Goal: Task Accomplishment & Management: Manage account settings

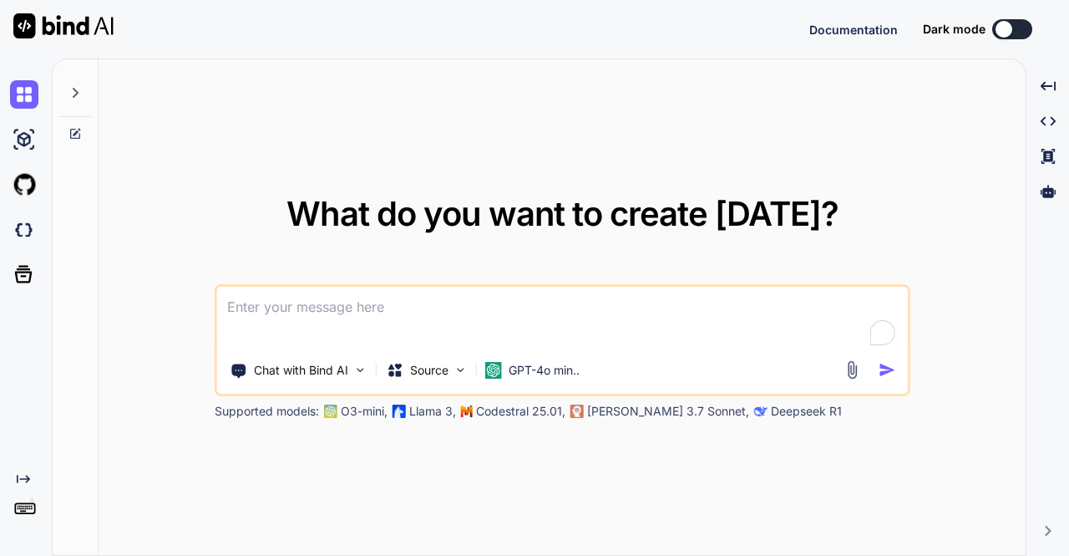
type textarea "x"
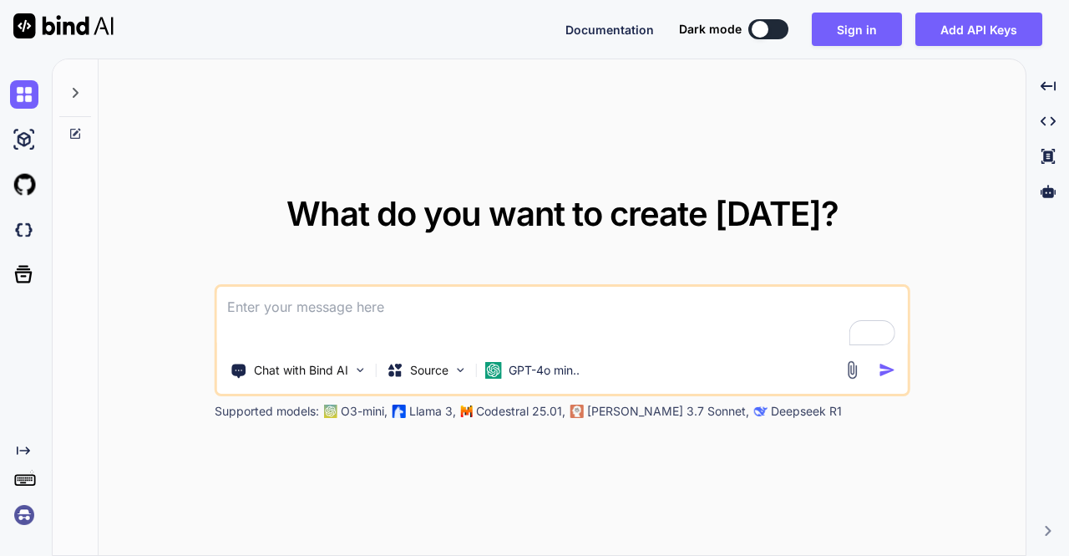
click at [23, 520] on img at bounding box center [24, 514] width 28 height 28
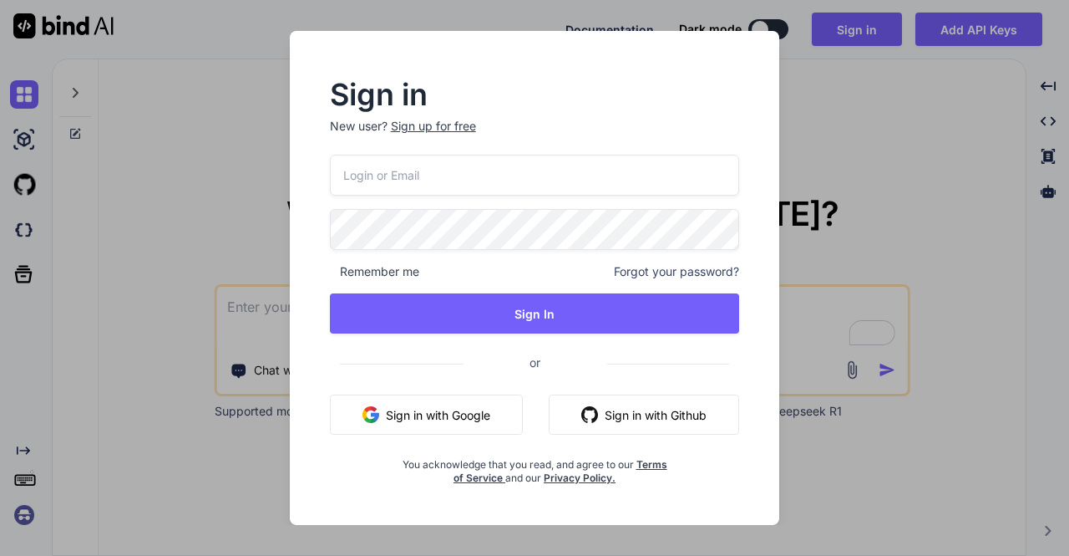
type input "stagtest@yopmail.com"
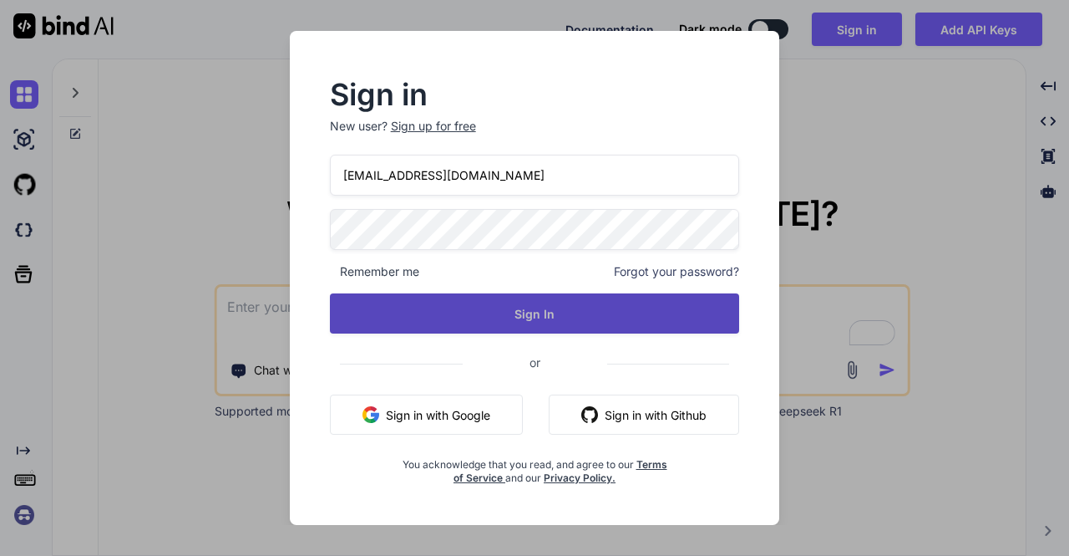
click at [523, 317] on button "Sign In" at bounding box center [535, 313] width 410 height 40
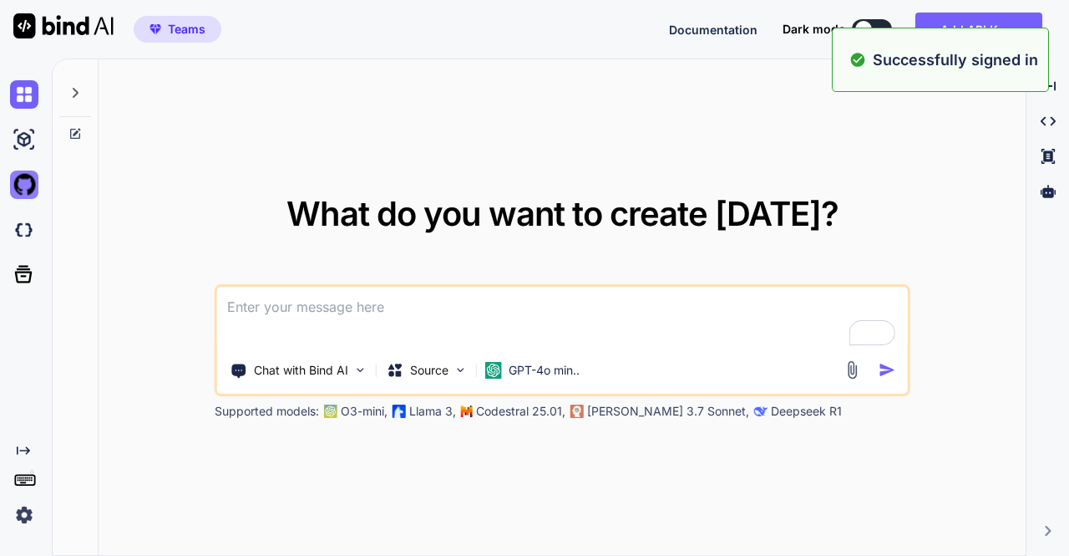
type textarea "x"
click at [27, 225] on img at bounding box center [24, 230] width 28 height 28
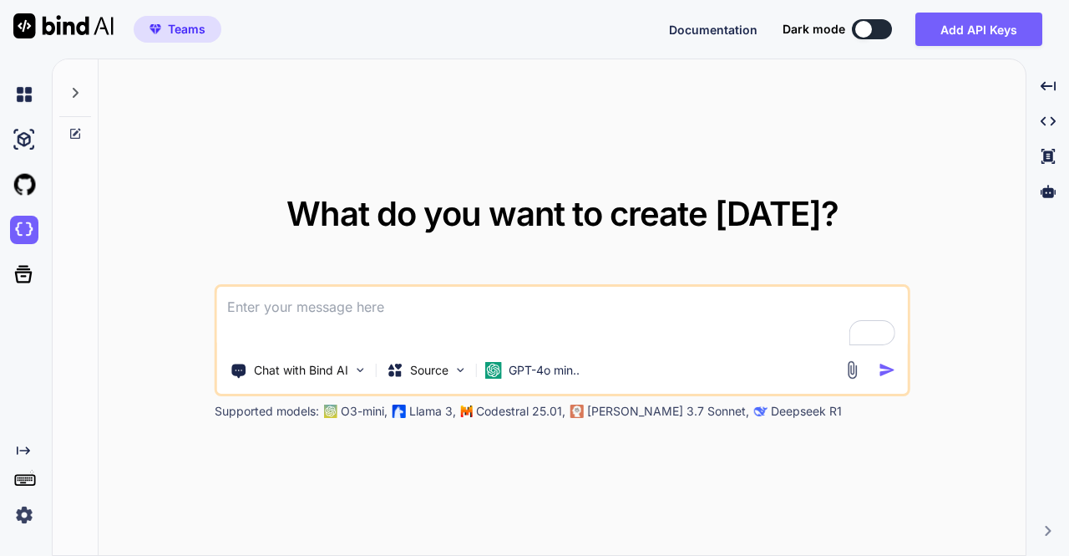
click at [28, 519] on img at bounding box center [24, 514] width 28 height 28
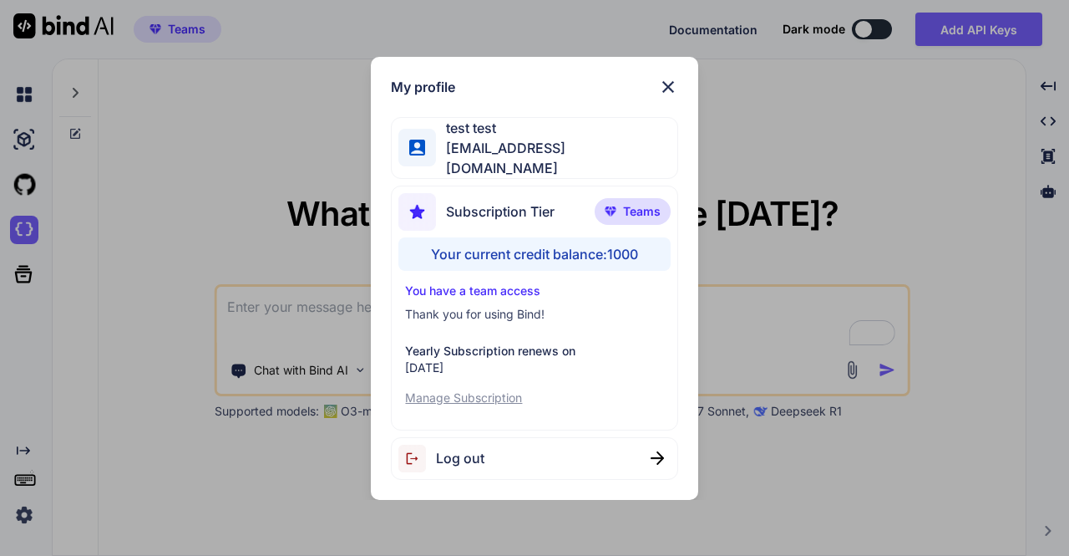
click at [466, 467] on div "Log out" at bounding box center [534, 458] width 287 height 43
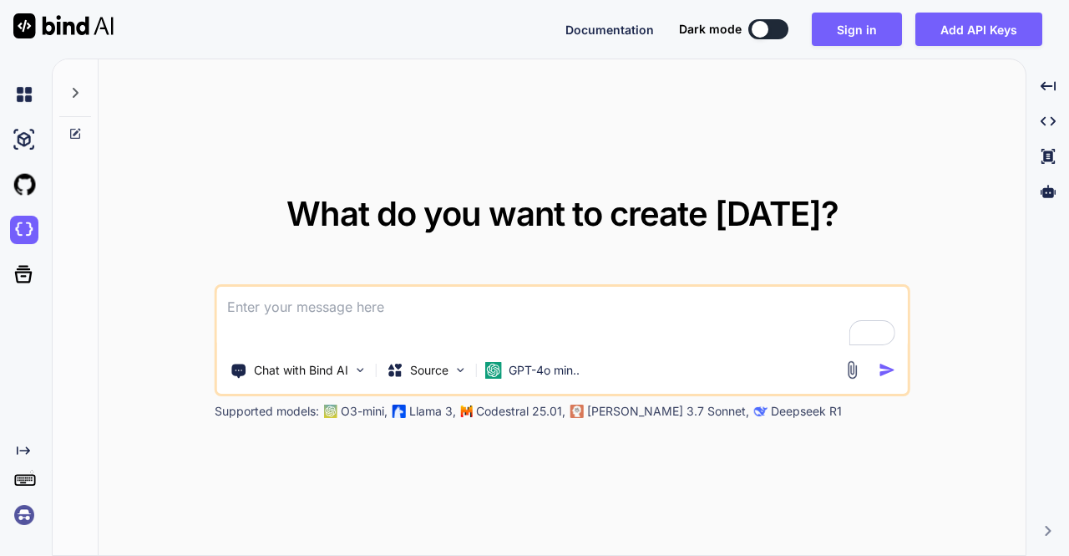
click at [28, 513] on img at bounding box center [24, 514] width 28 height 28
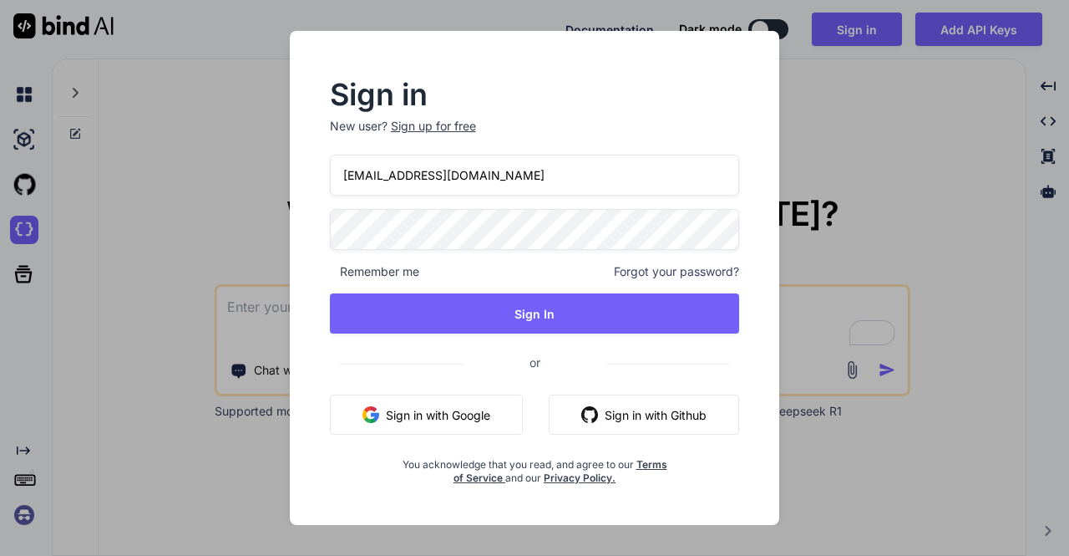
drag, startPoint x: 505, startPoint y: 182, endPoint x: 304, endPoint y: 178, distance: 200.5
click at [304, 178] on div "Sign in New user? Sign up for free stagtest@yopmail.com Remember me Forgot your…" at bounding box center [535, 282] width 464 height 403
paste input "qwe12#QWEGE"
type input "[EMAIL_ADDRESS][DOMAIN_NAME]"
type input "[PERSON_NAME][EMAIL_ADDRESS][DOMAIN_NAME]"
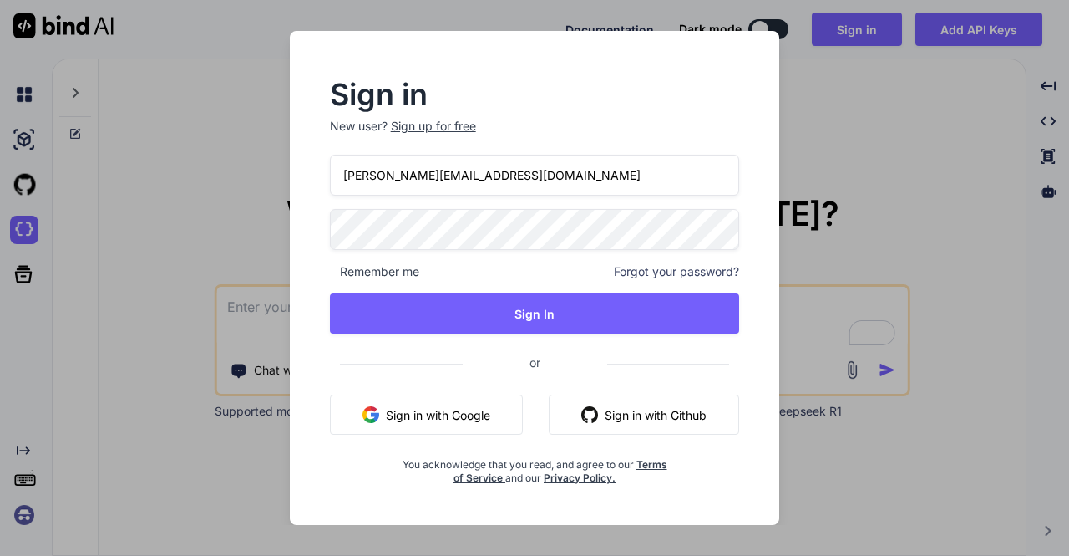
click at [505, 292] on div "amogh@getbind.co Remember me Forgot your password? Sign In or Sign in with Goog…" at bounding box center [535, 320] width 410 height 330
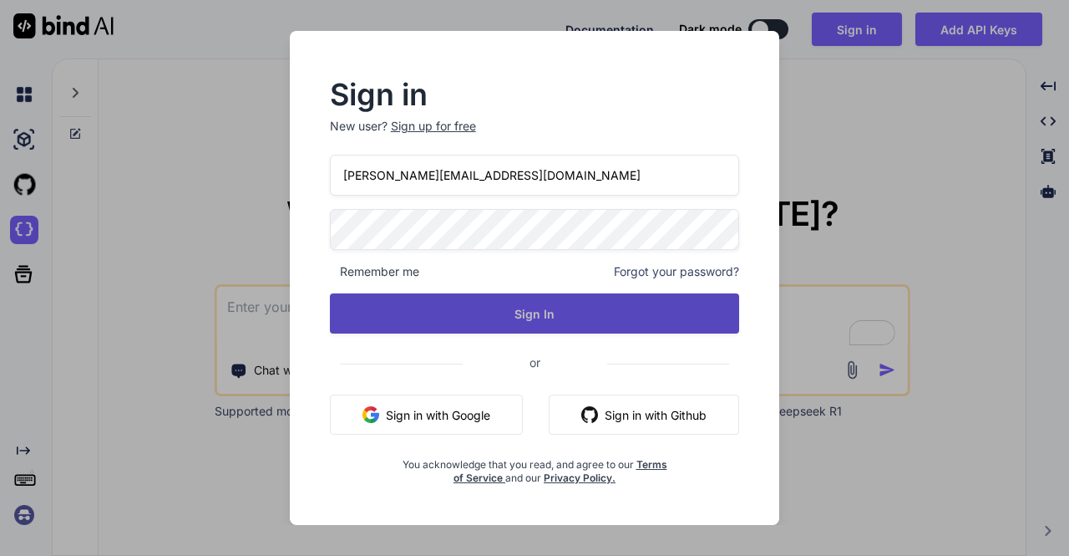
click at [510, 307] on button "Sign In" at bounding box center [535, 313] width 410 height 40
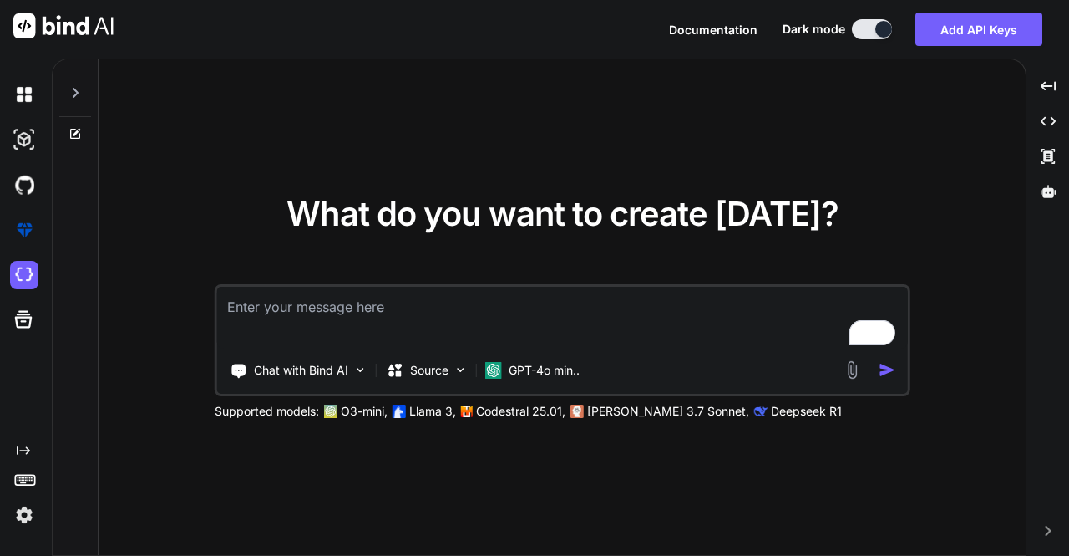
click at [23, 522] on img at bounding box center [24, 514] width 28 height 28
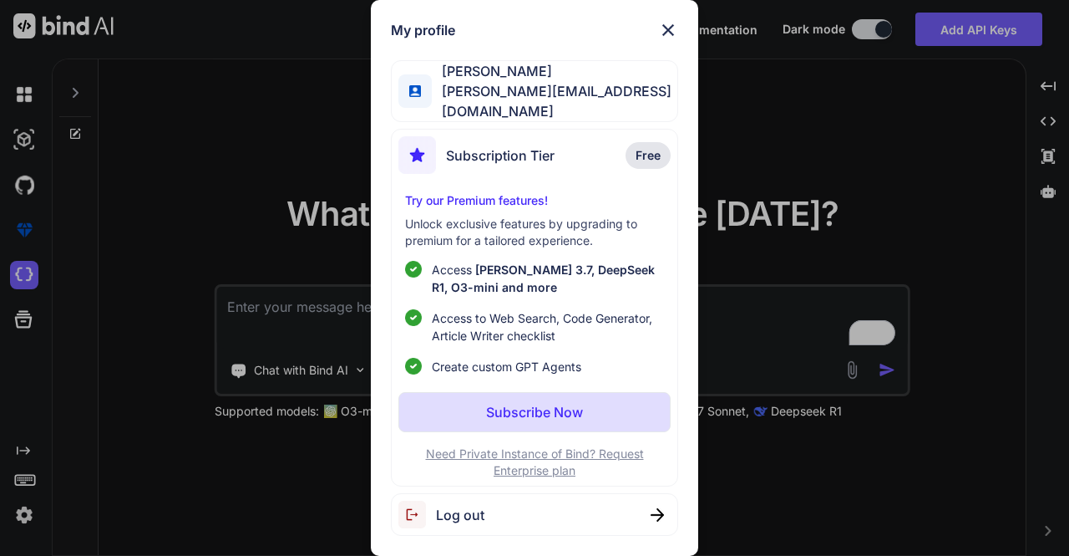
click at [190, 183] on div "My profile Amogh M amogh@getbind.co Subscription Tier Free Try our Premium feat…" at bounding box center [534, 278] width 1069 height 556
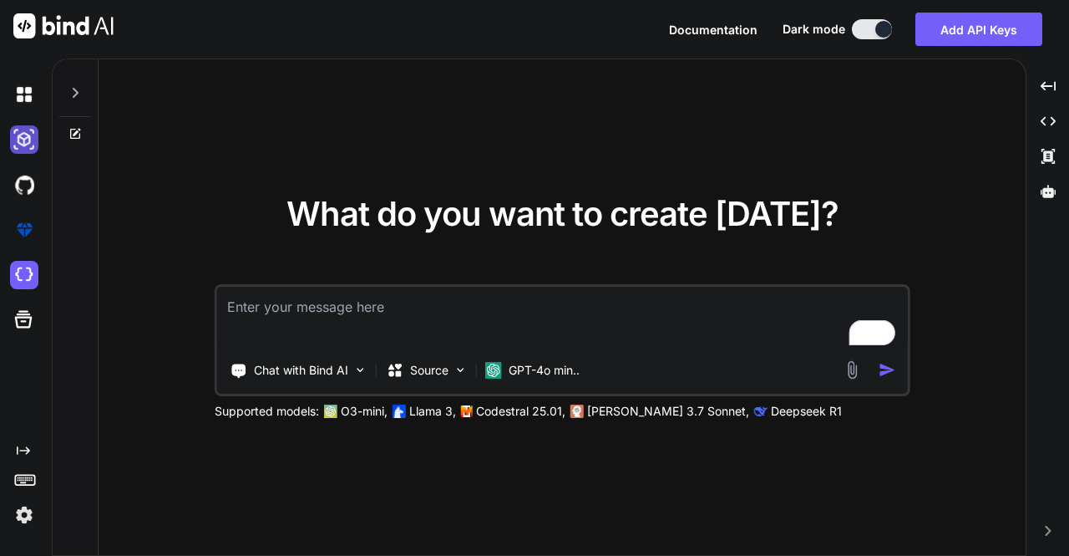
click at [27, 134] on img at bounding box center [24, 139] width 28 height 28
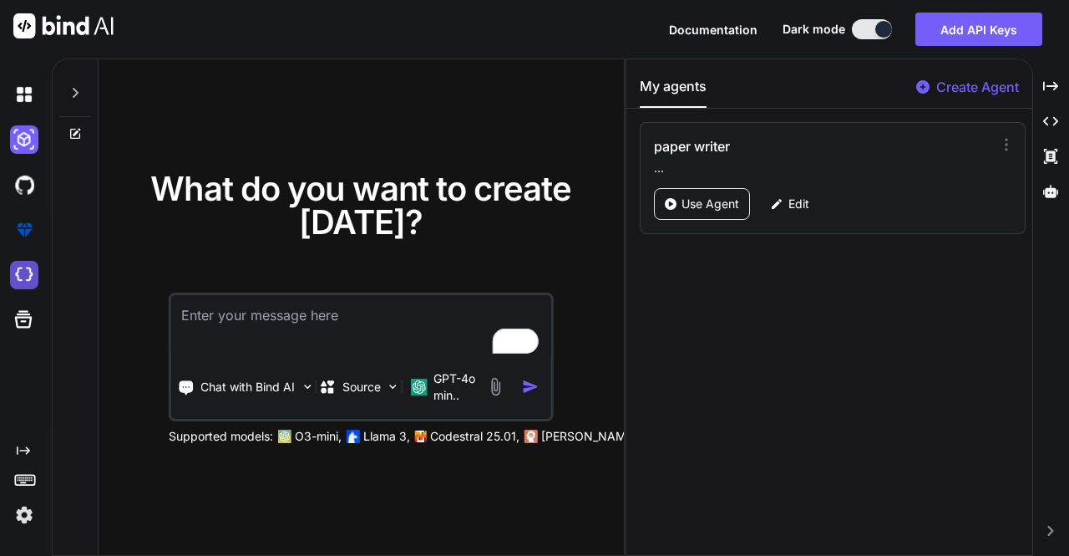
click at [18, 273] on img at bounding box center [24, 275] width 28 height 28
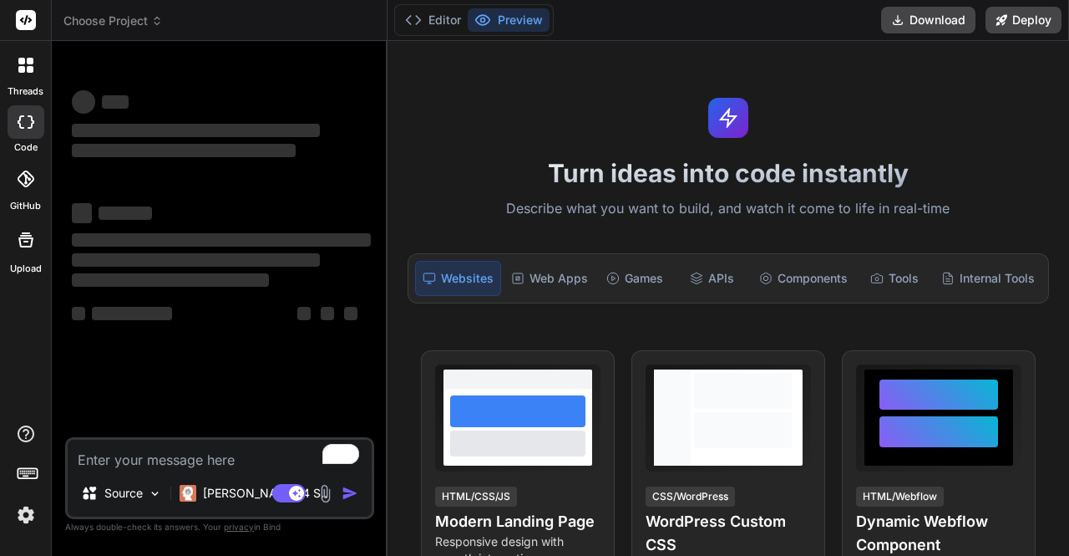
type textarea "x"
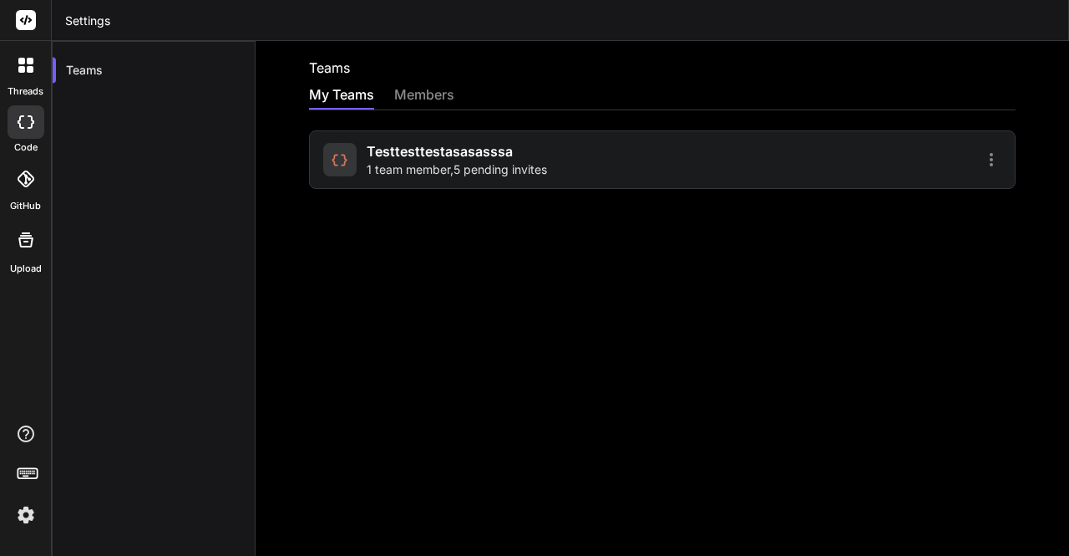
click at [476, 175] on span "1 team member , 5 pending invites" at bounding box center [457, 169] width 180 height 17
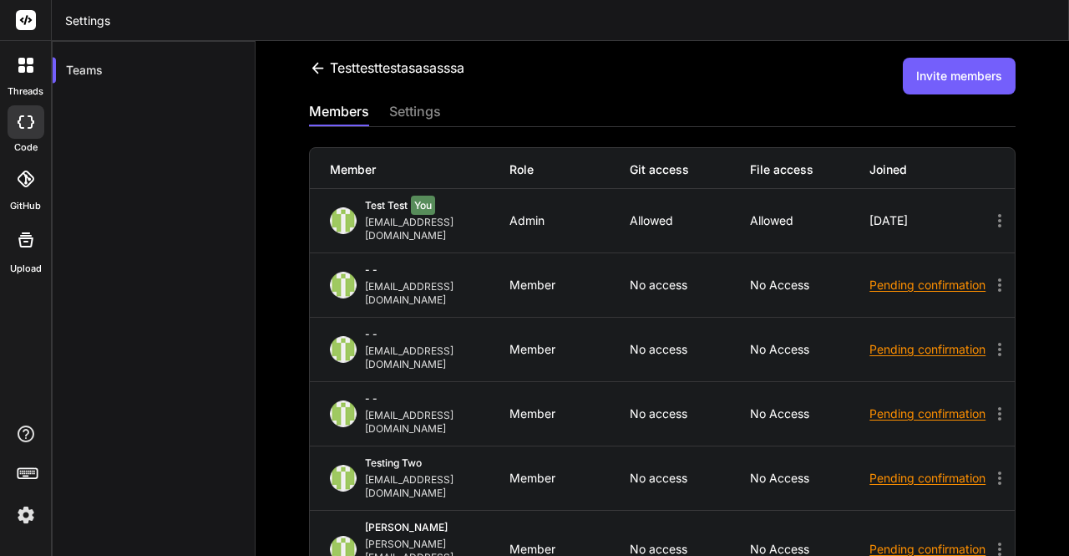
click at [998, 542] on icon at bounding box center [999, 548] width 3 height 13
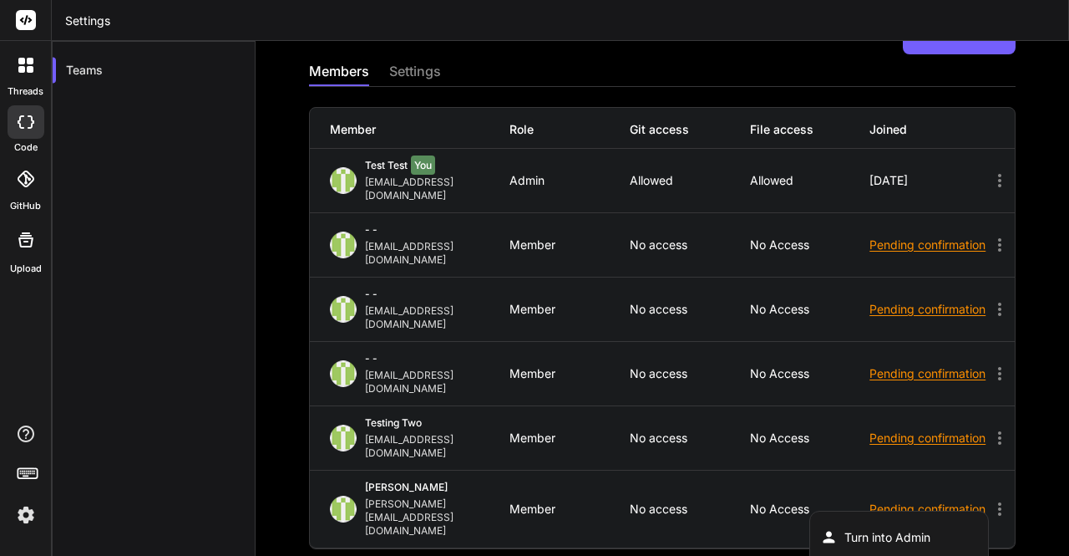
scroll to position [39, 0]
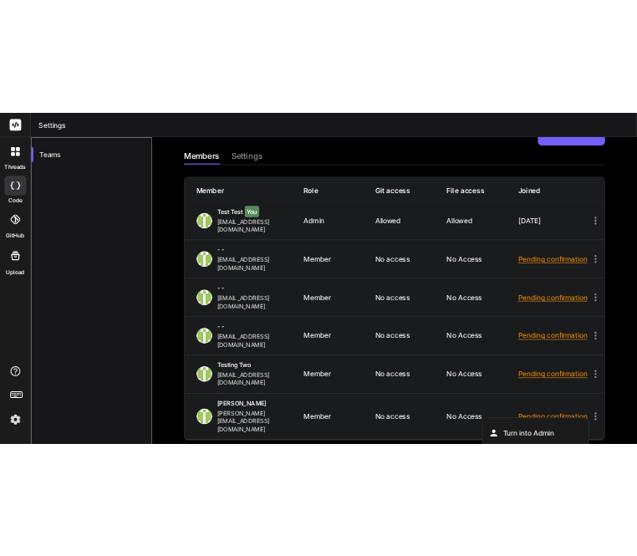
scroll to position [0, 0]
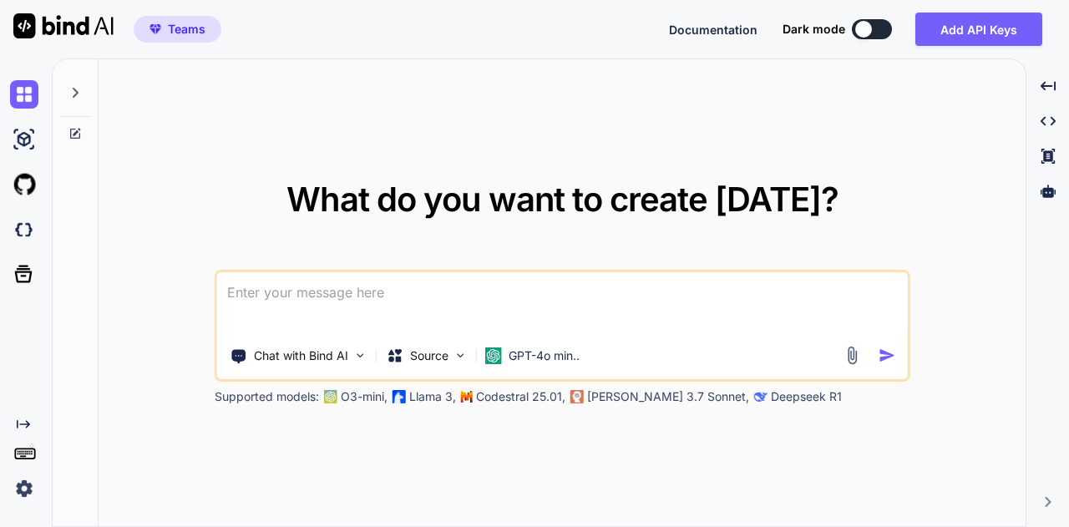
type textarea "x"
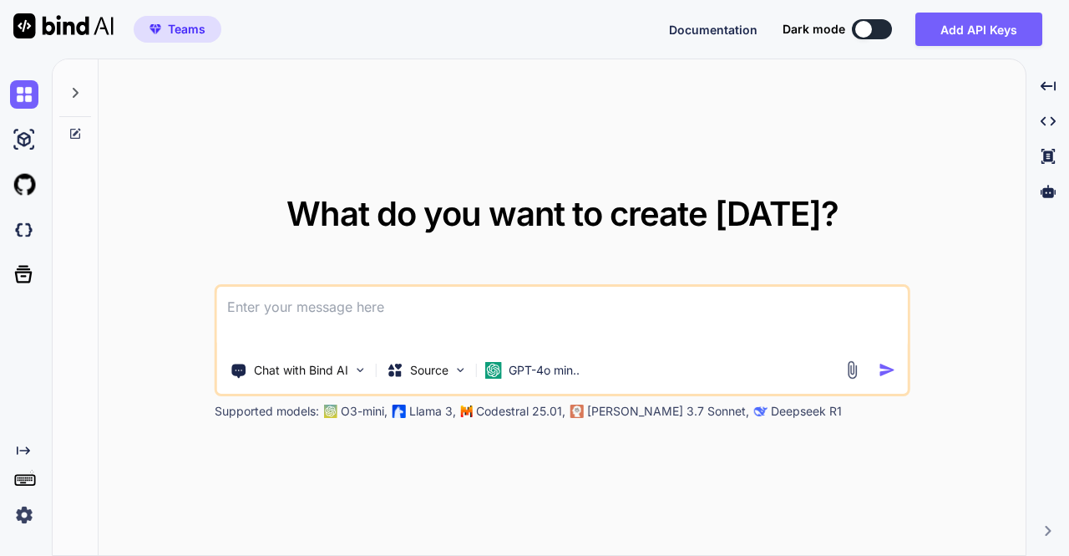
type textarea "x"
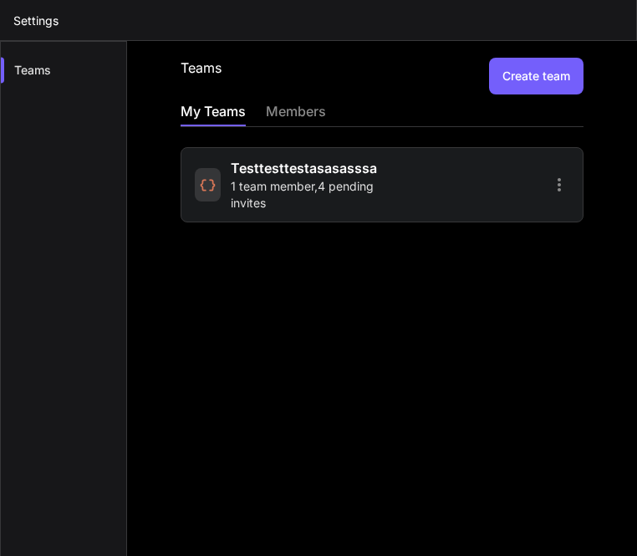
click at [212, 195] on div at bounding box center [208, 184] width 26 height 33
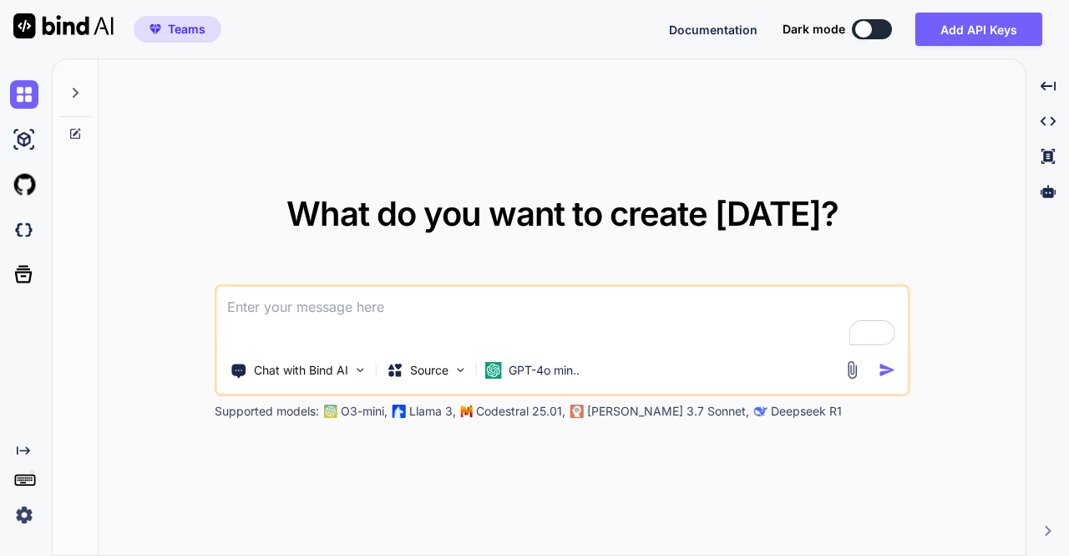
type textarea "x"
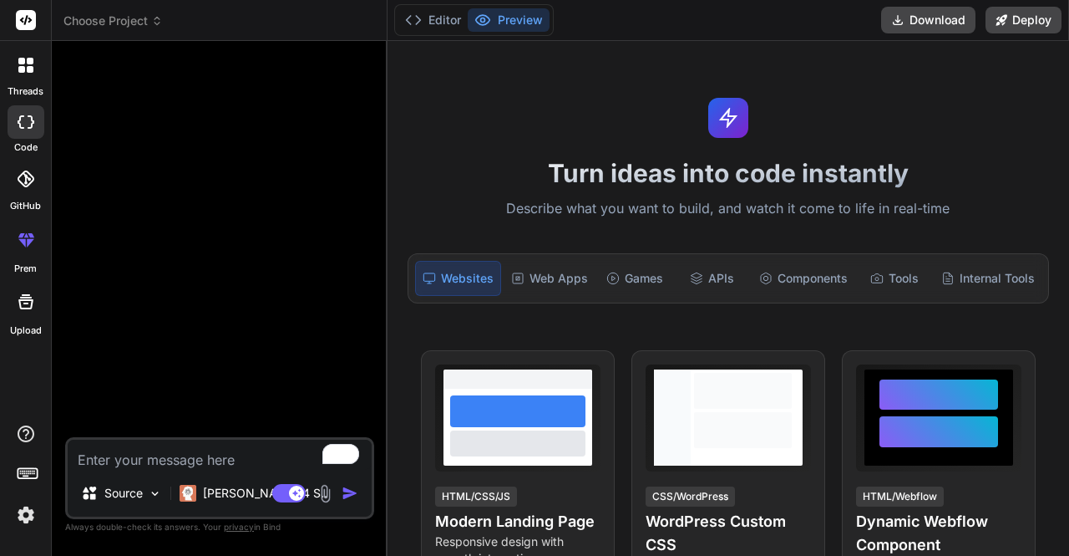
click at [30, 511] on img at bounding box center [26, 514] width 28 height 28
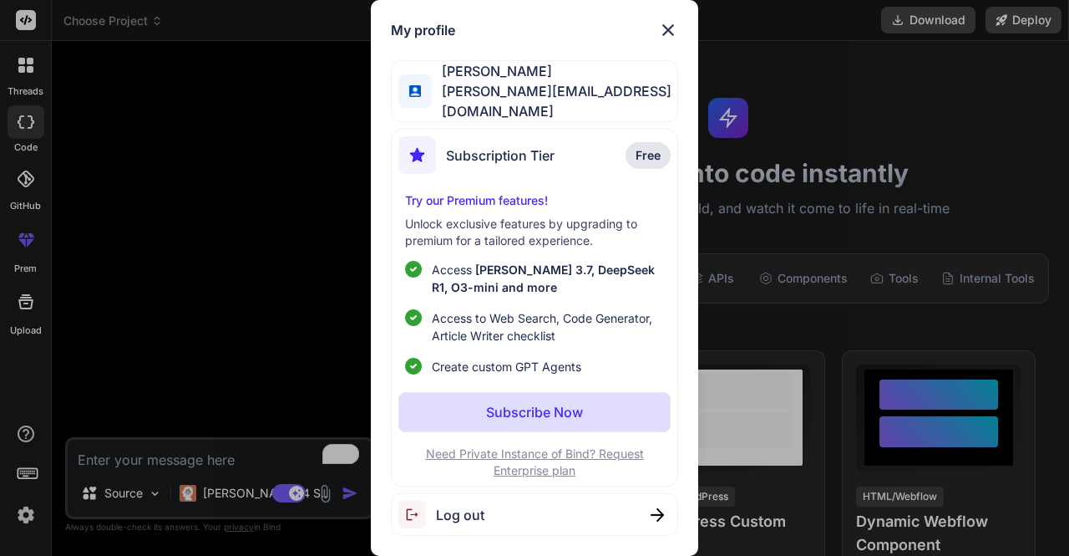
click at [206, 295] on div "My profile Amogh M amogh@getbind.co Subscription Tier Free Try our Premium feat…" at bounding box center [534, 278] width 1069 height 556
type textarea "x"
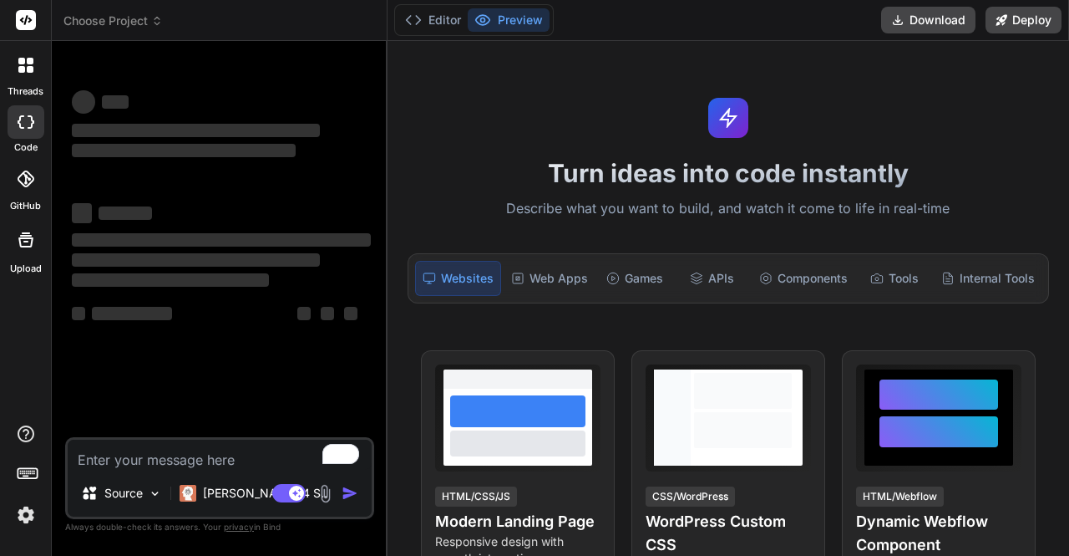
click at [24, 514] on img at bounding box center [26, 514] width 28 height 28
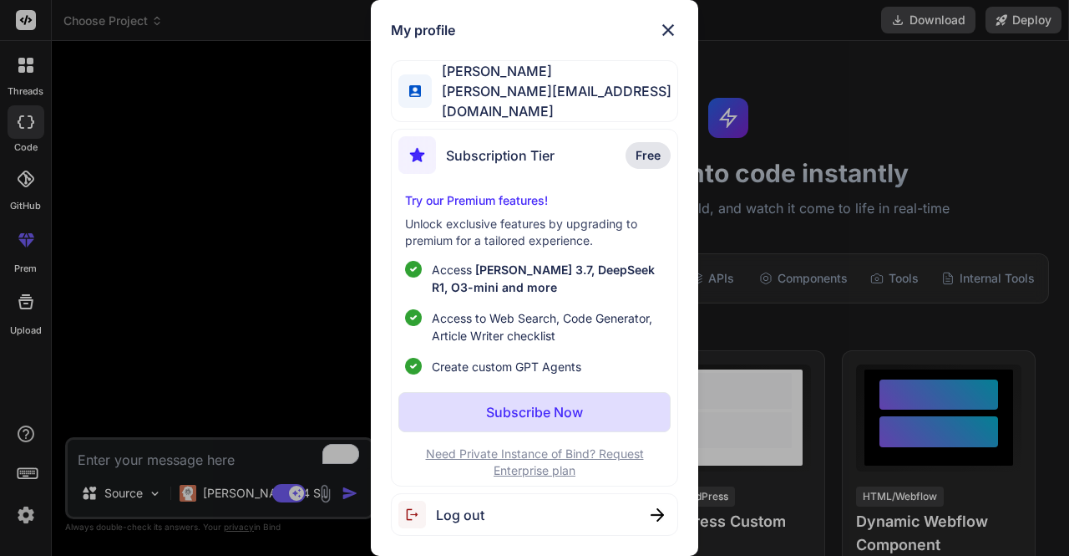
click at [234, 203] on div "My profile [PERSON_NAME] M [PERSON_NAME][EMAIL_ADDRESS][DOMAIN_NAME] Subscripti…" at bounding box center [534, 278] width 1069 height 556
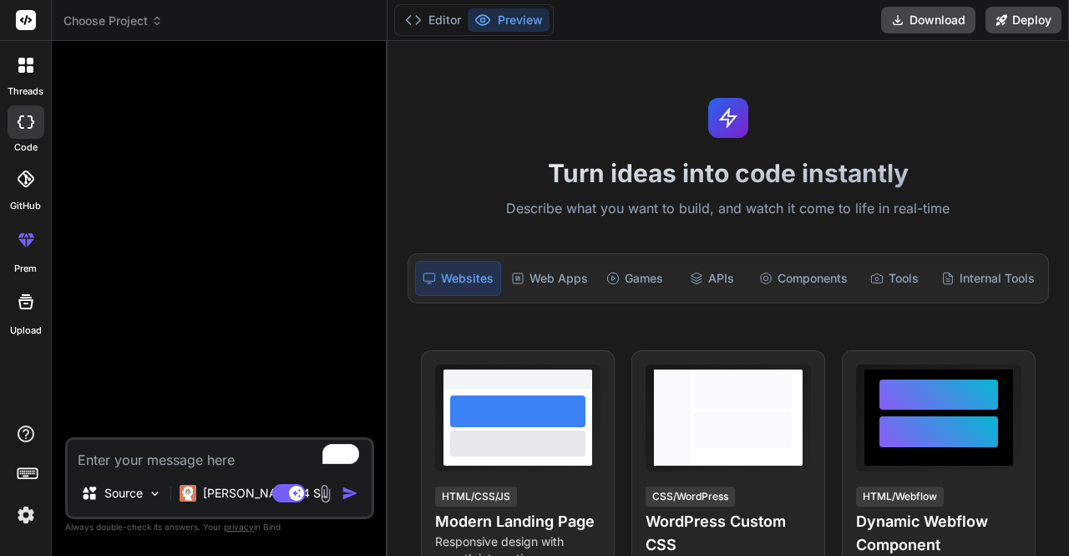
click at [27, 507] on img at bounding box center [26, 514] width 28 height 28
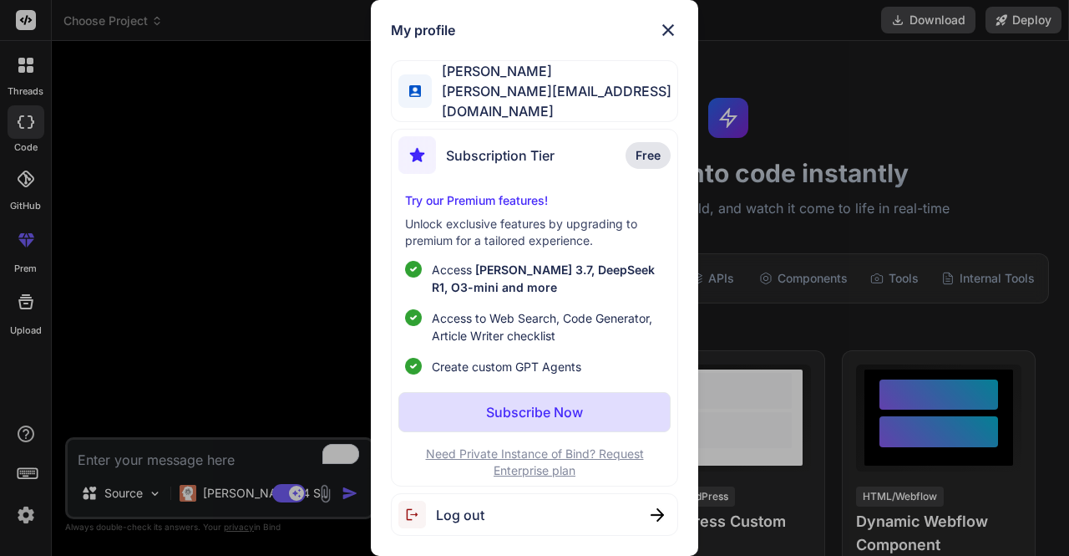
click at [514, 511] on div "Log out" at bounding box center [534, 514] width 287 height 43
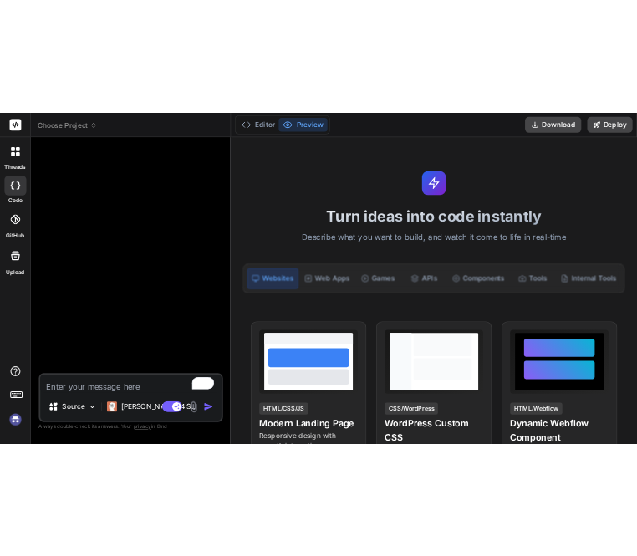
scroll to position [15, 0]
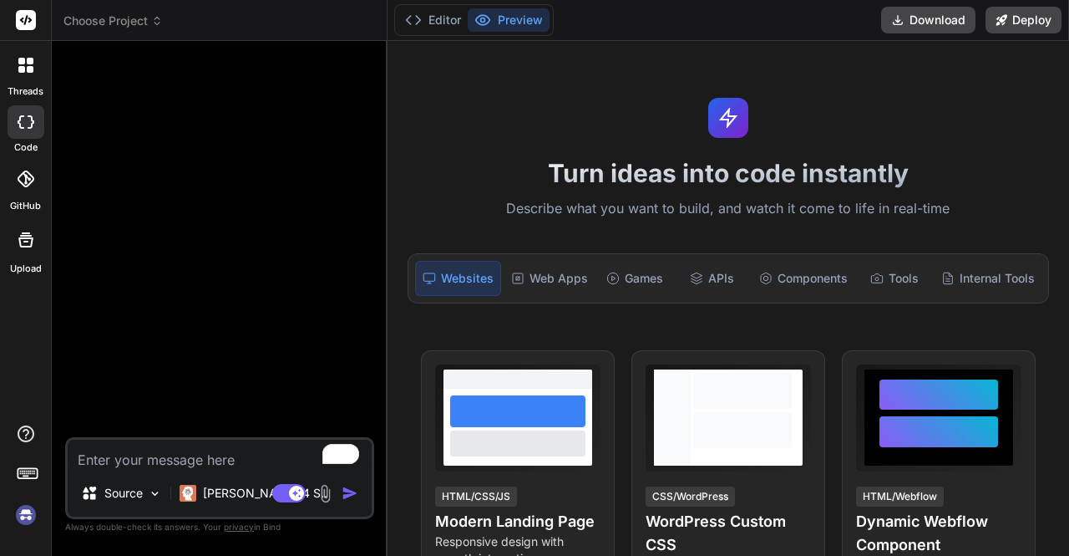
click at [27, 510] on img at bounding box center [26, 514] width 28 height 28
click at [25, 510] on img at bounding box center [26, 514] width 28 height 28
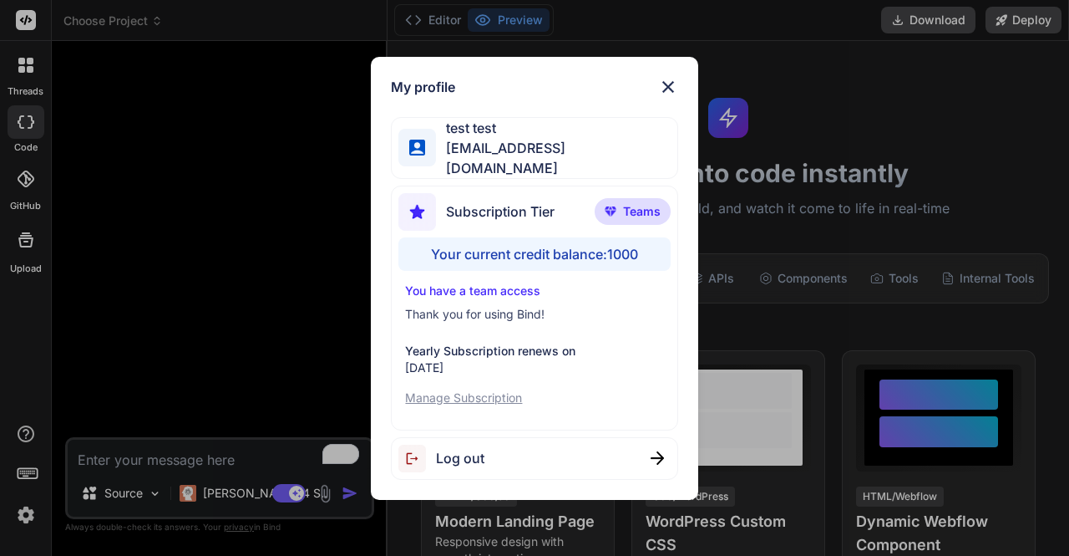
click at [291, 312] on div "My profile test test stagtest@yopmail.com Subscription Tier Teams Your current …" at bounding box center [534, 278] width 1069 height 556
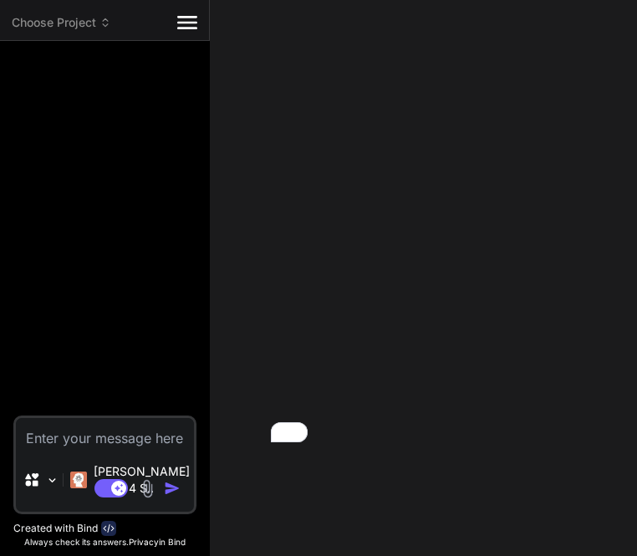
type textarea "x"
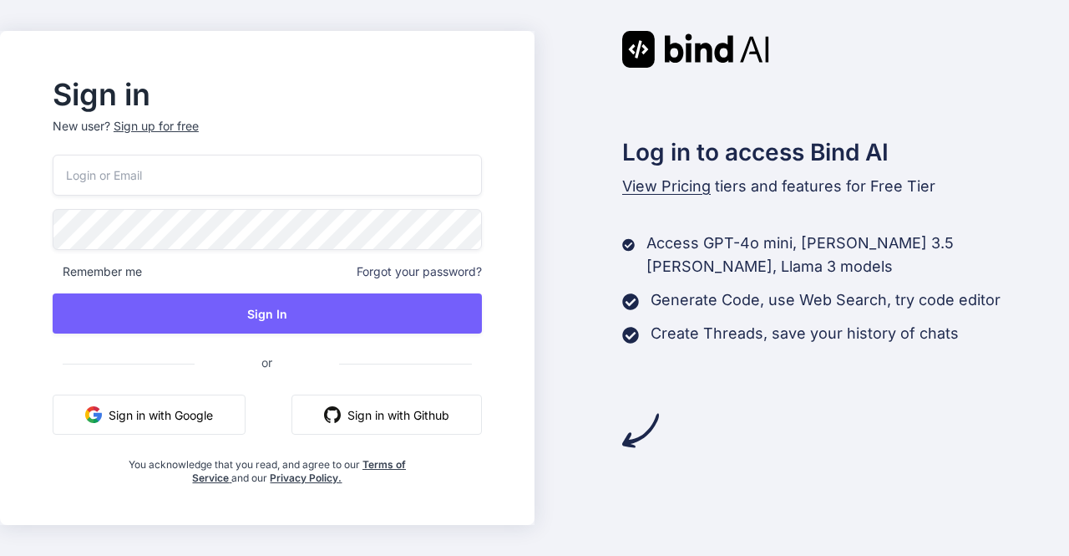
type input "amogh@getbind.co"
drag, startPoint x: 221, startPoint y: 178, endPoint x: 2, endPoint y: 198, distance: 220.6
click at [2, 198] on div "Sign in New user? Sign up for free amogh@getbind.co Remember me Forgot your pas…" at bounding box center [534, 278] width 1069 height 556
type input "stagtest@yopmail.com"
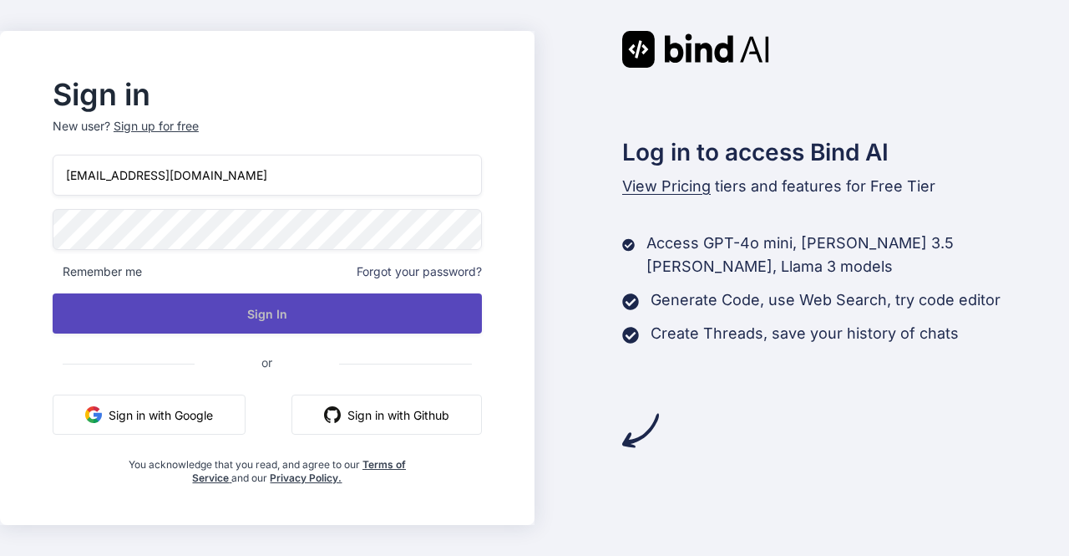
click at [292, 310] on button "Sign In" at bounding box center [267, 313] width 429 height 40
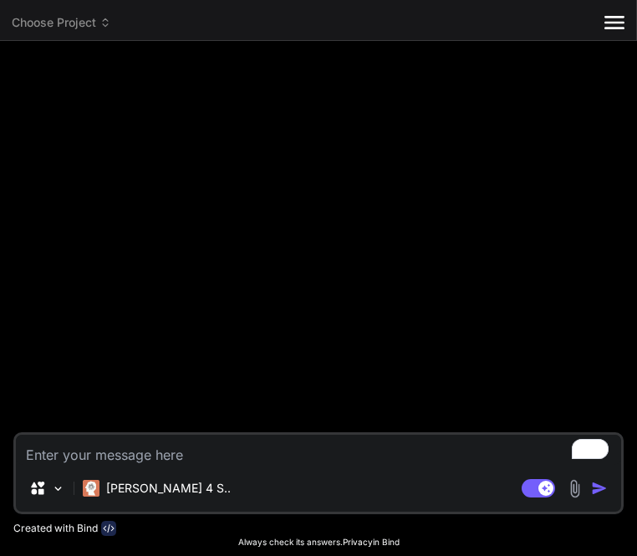
type textarea "x"
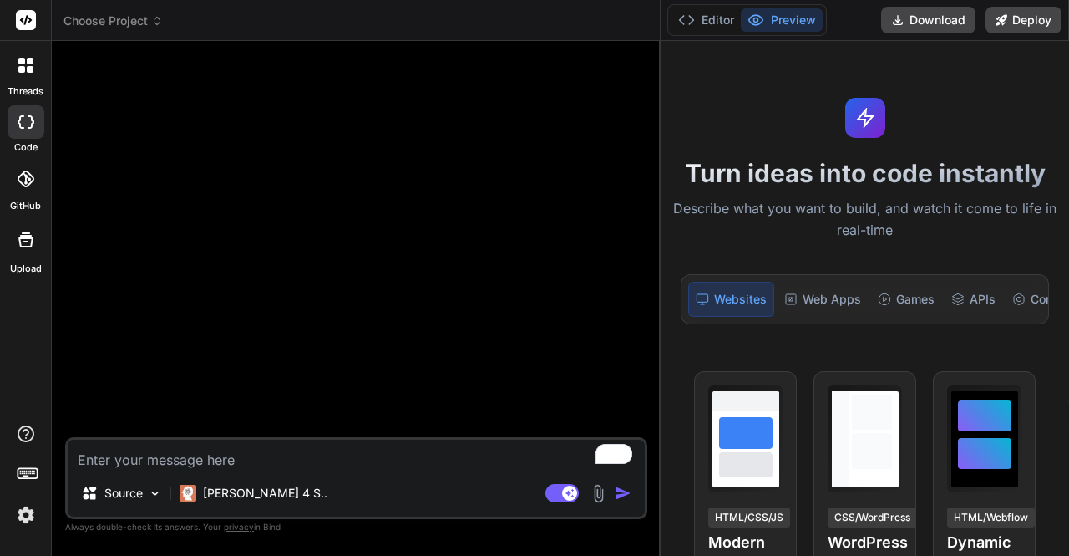
click at [33, 514] on img at bounding box center [26, 514] width 28 height 28
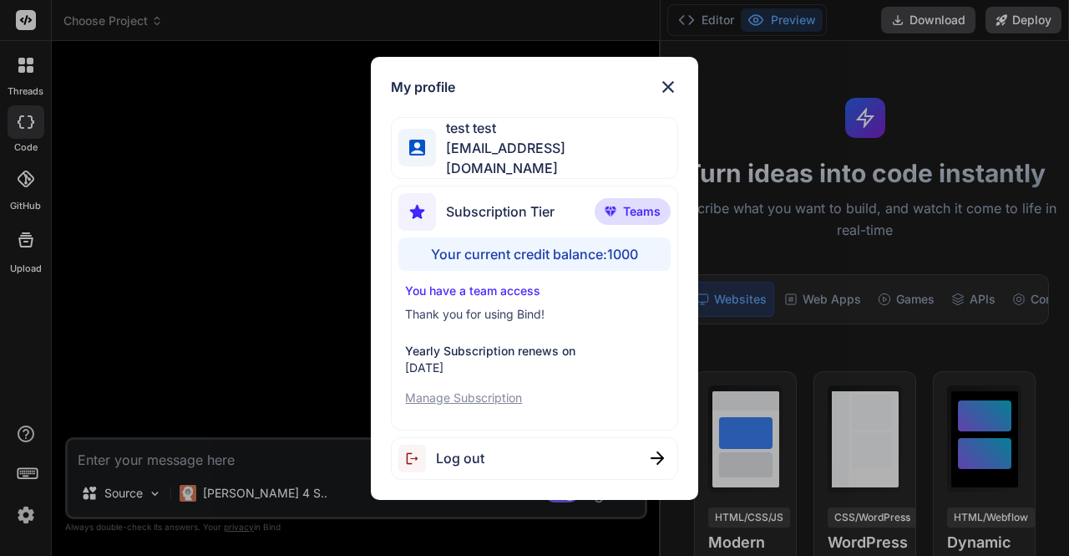
click at [240, 320] on div "My profile test test [EMAIL_ADDRESS][DOMAIN_NAME] Subscription Tier Teams Your …" at bounding box center [534, 278] width 1069 height 556
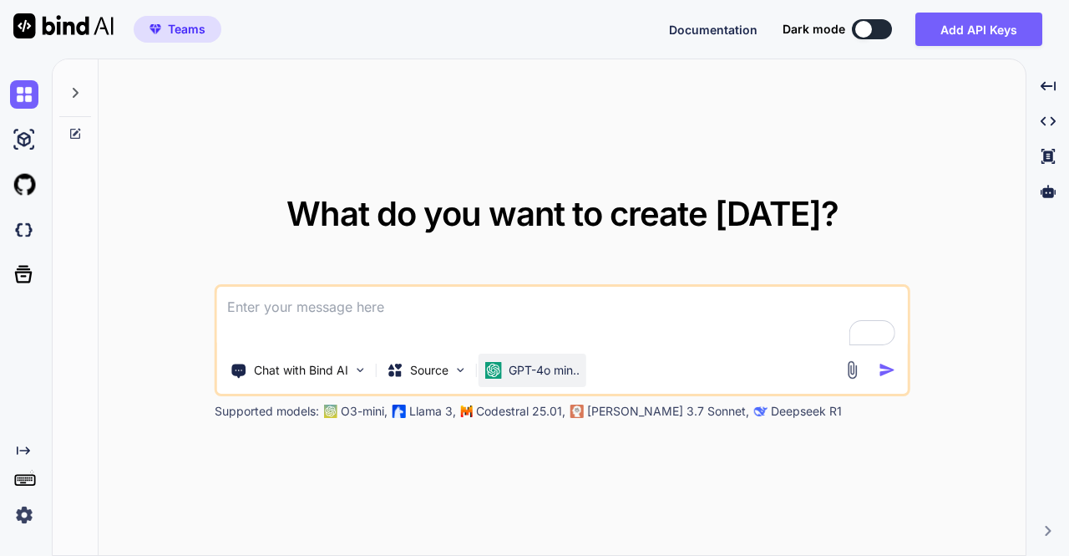
click at [536, 373] on p "GPT-4o min.." at bounding box center [544, 370] width 71 height 17
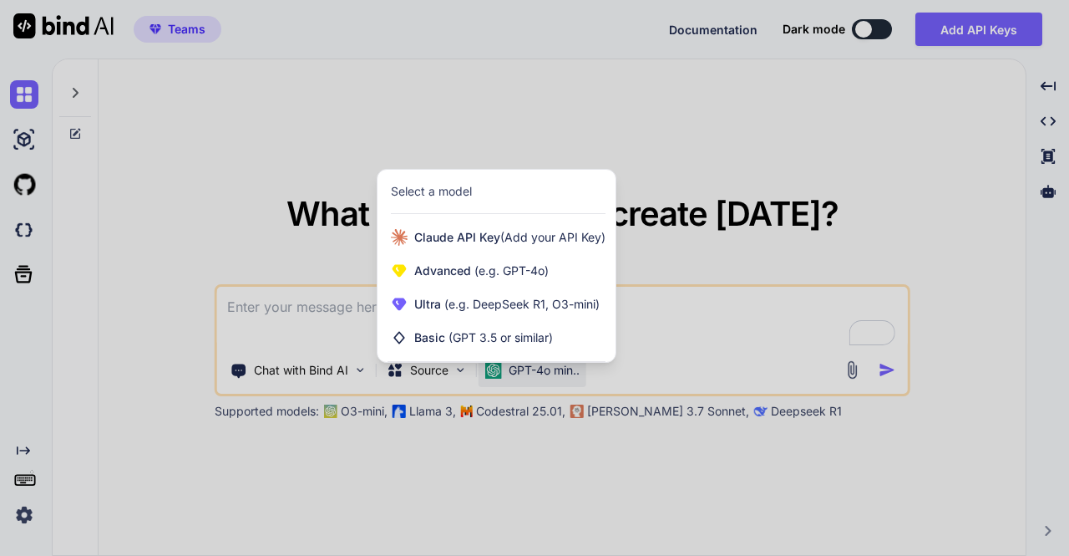
click at [290, 186] on div at bounding box center [534, 278] width 1069 height 556
type textarea "x"
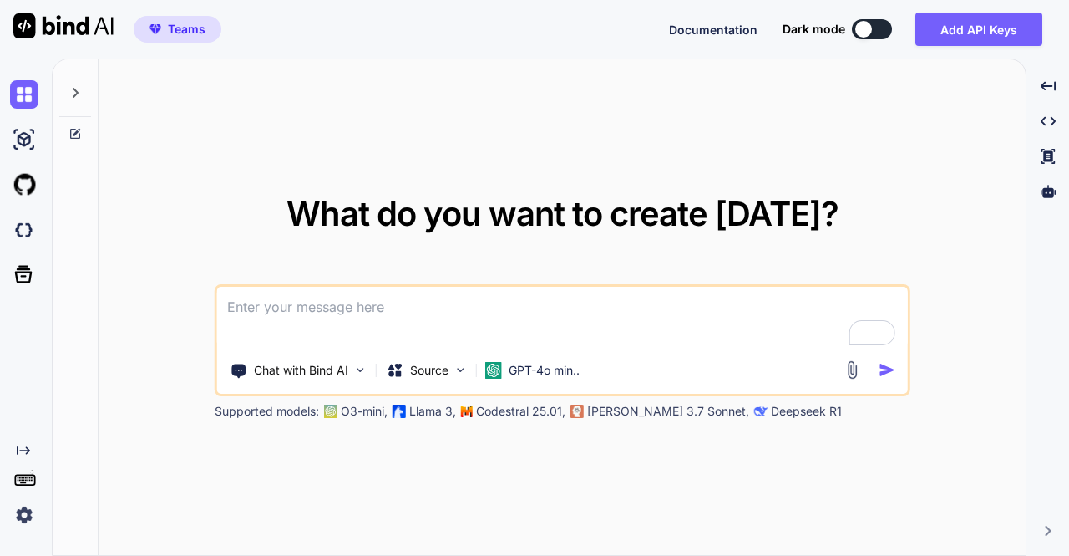
click at [305, 293] on textarea "To enrich screen reader interactions, please activate Accessibility in Grammarl…" at bounding box center [562, 318] width 691 height 62
type textarea "h"
type textarea "x"
type textarea "hi"
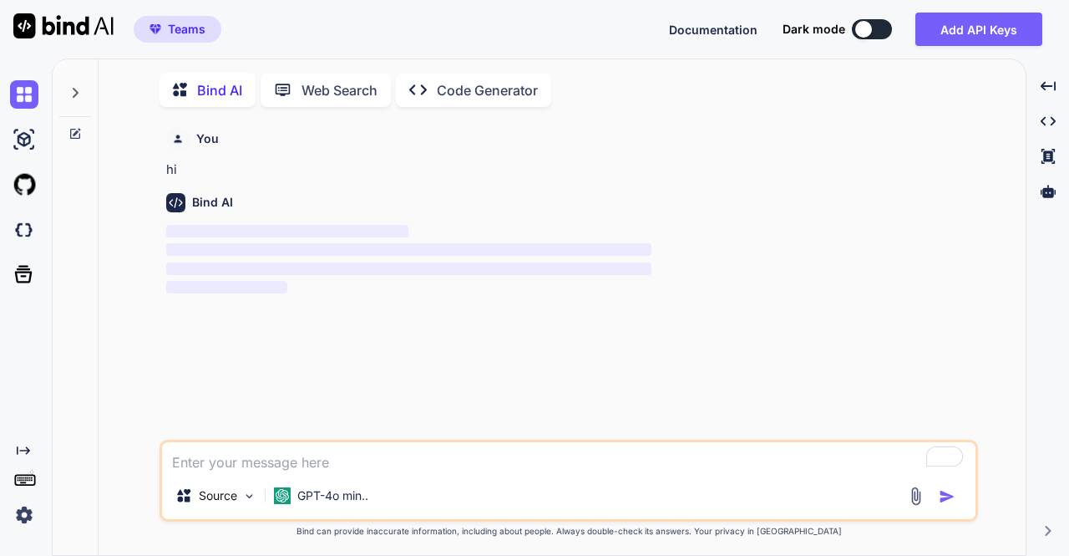
click at [306, 519] on div "Source GPT-4o min.." at bounding box center [569, 480] width 819 height 82
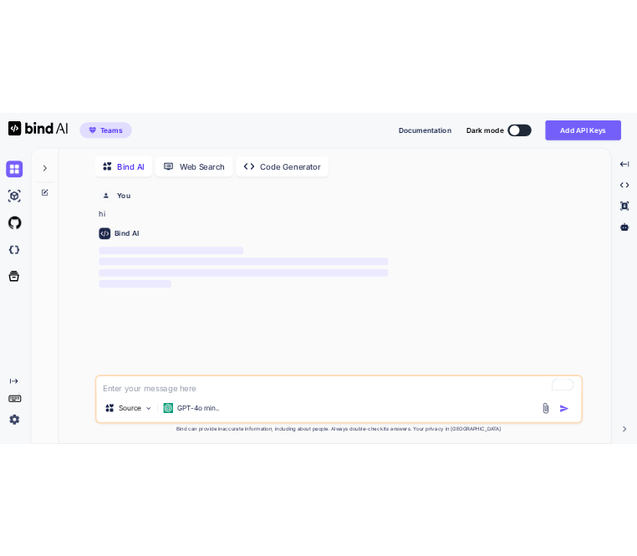
scroll to position [6, 0]
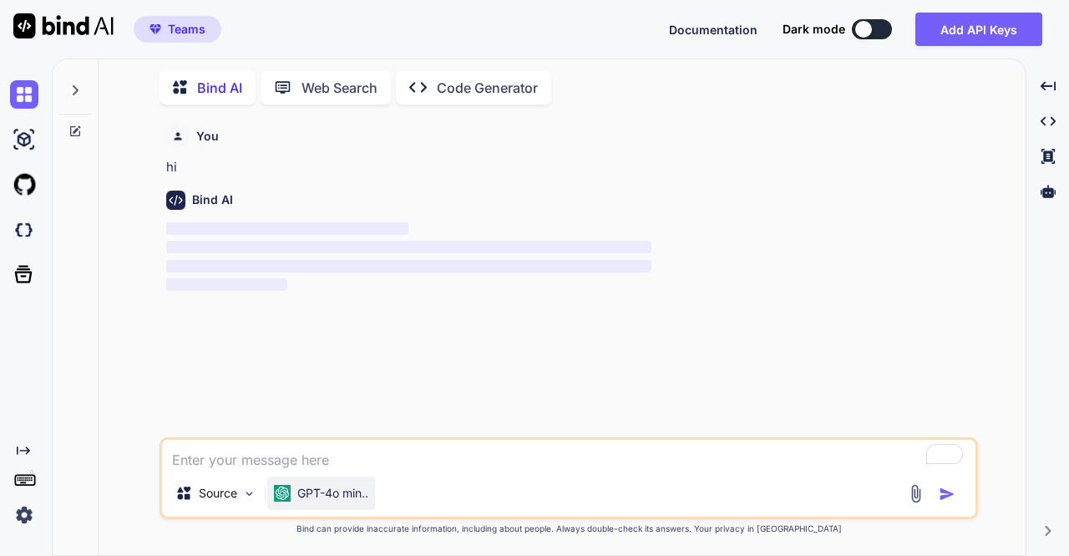
click at [316, 499] on p "GPT-4o min.." at bounding box center [332, 493] width 71 height 17
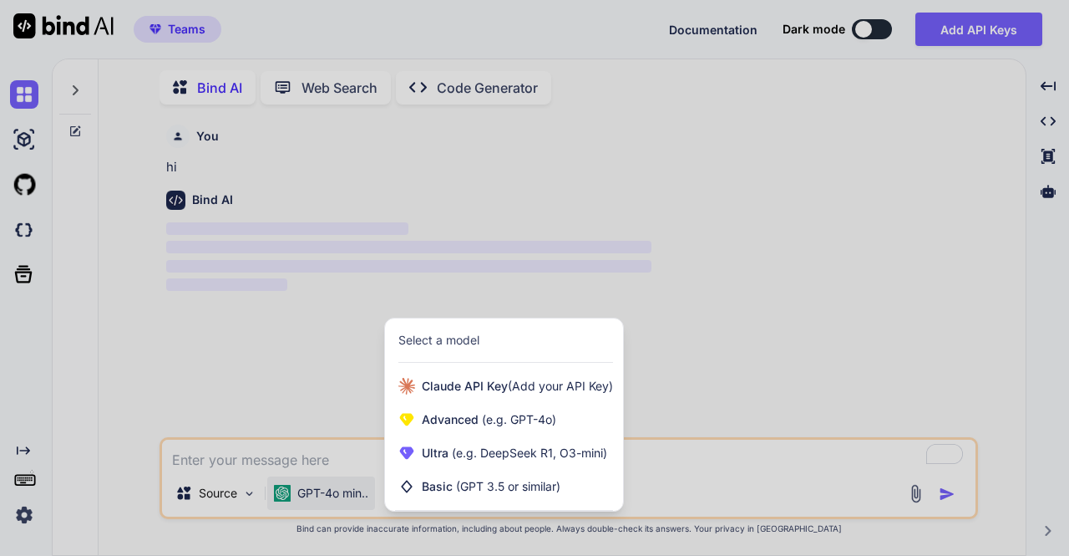
click at [279, 343] on div at bounding box center [534, 278] width 1069 height 556
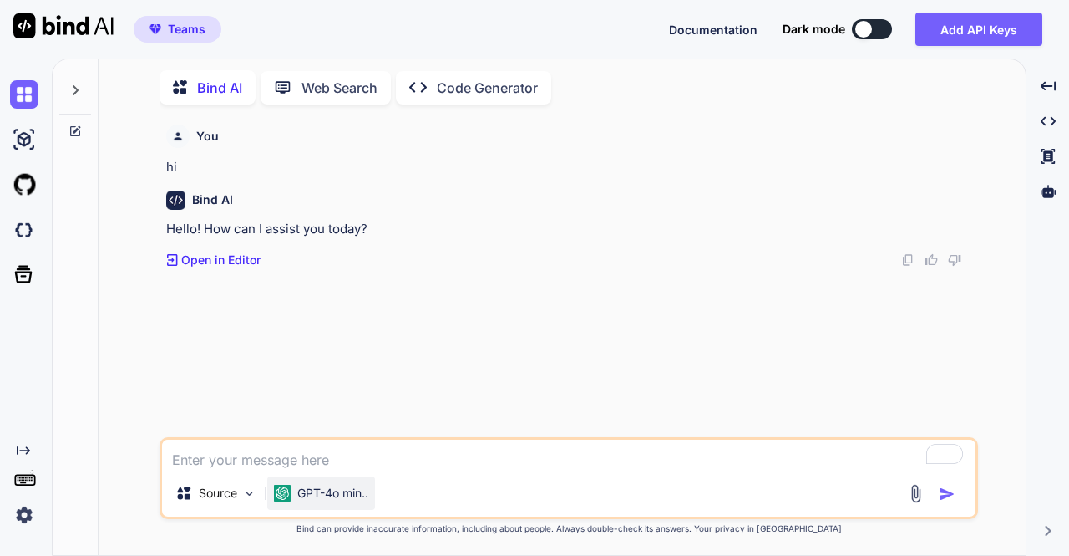
click at [307, 489] on p "GPT-4o min.." at bounding box center [332, 493] width 71 height 17
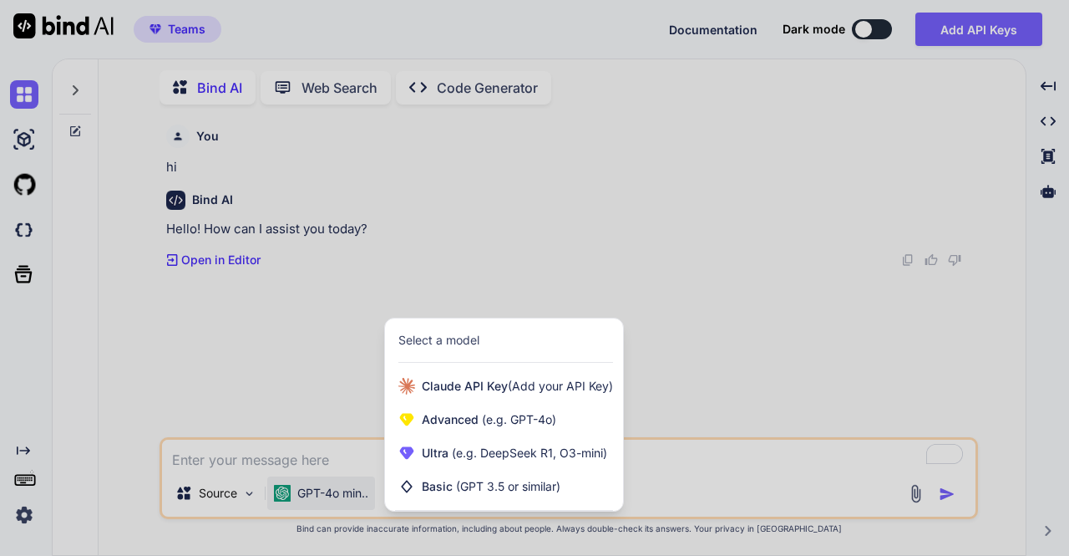
click at [277, 362] on div at bounding box center [534, 278] width 1069 height 556
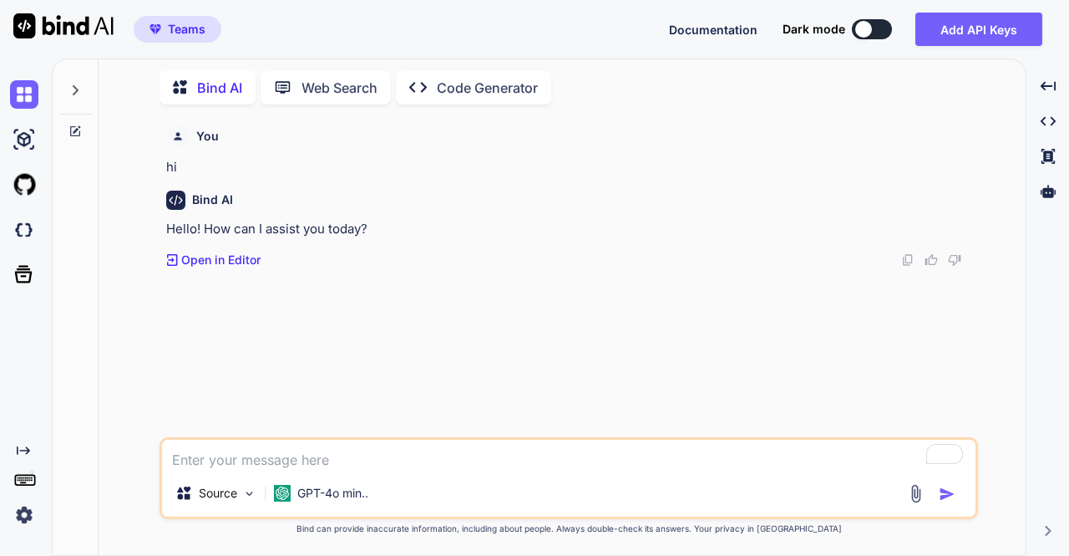
click at [23, 513] on img at bounding box center [24, 514] width 28 height 28
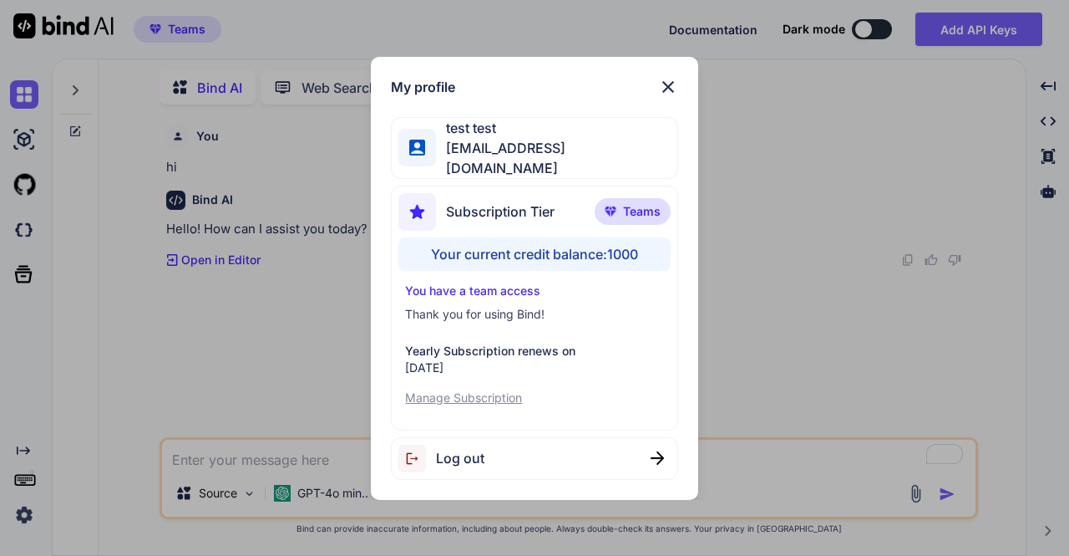
click at [466, 457] on span "Log out" at bounding box center [460, 458] width 48 height 20
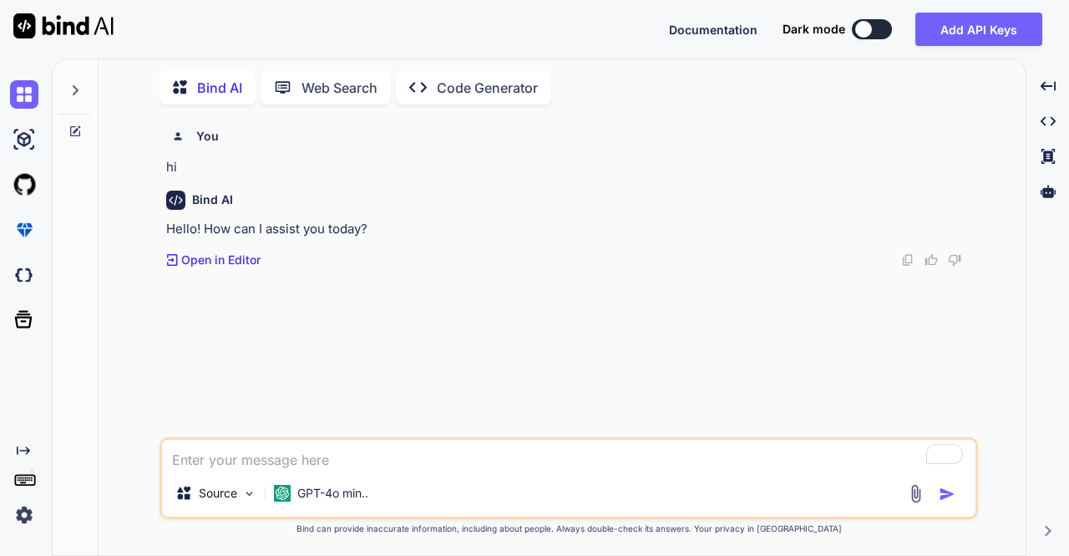
type textarea "x"
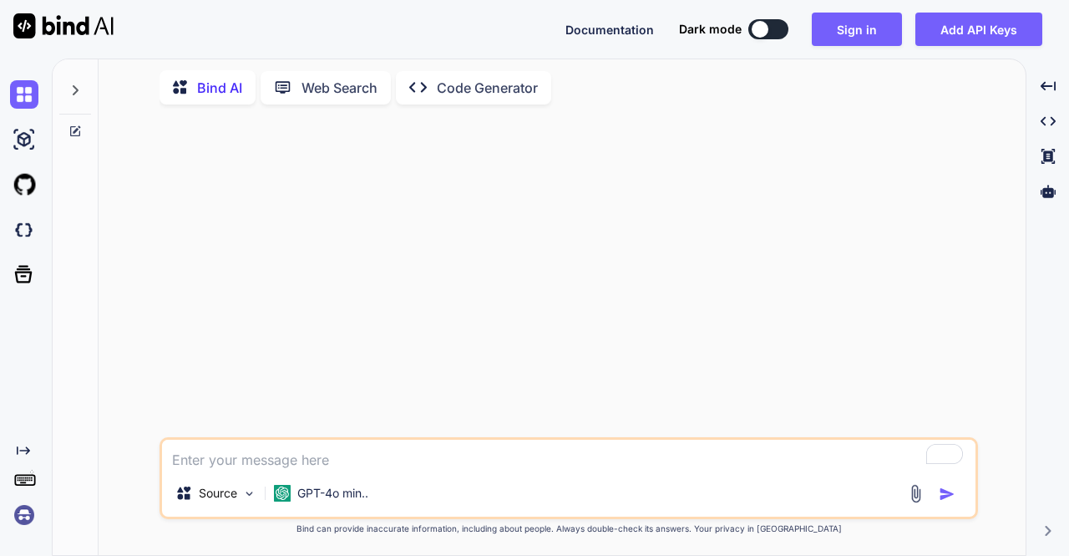
click at [23, 513] on img at bounding box center [24, 514] width 28 height 28
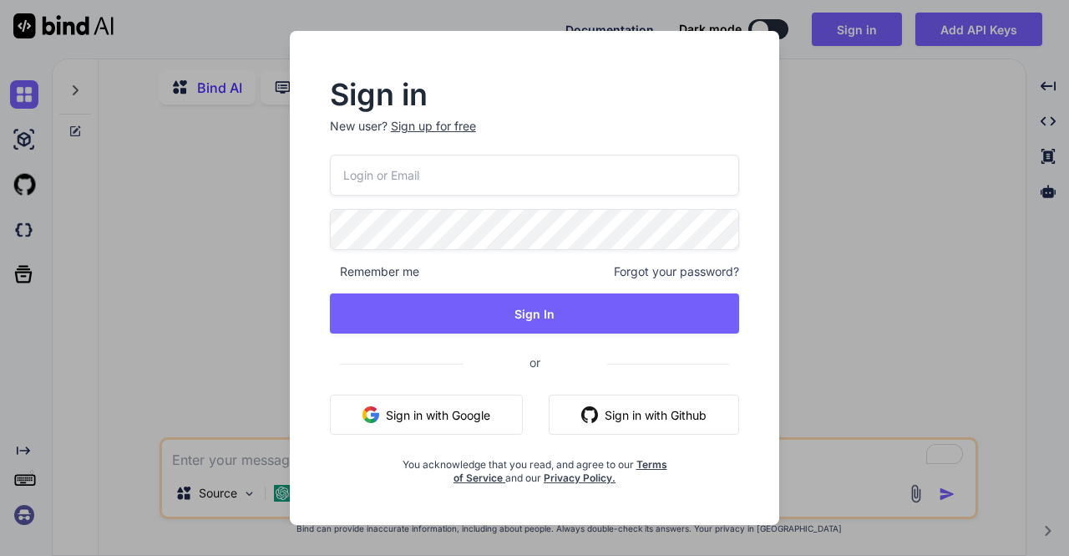
type input "stagtest@yopmail.com"
drag, startPoint x: 504, startPoint y: 178, endPoint x: 318, endPoint y: 181, distance: 185.5
click at [318, 181] on div "Sign in New user? Sign up for free stagtest@yopmail.com Remember me Forgot your…" at bounding box center [535, 282] width 464 height 403
type input "[PERSON_NAME][EMAIL_ADDRESS][DOMAIN_NAME]"
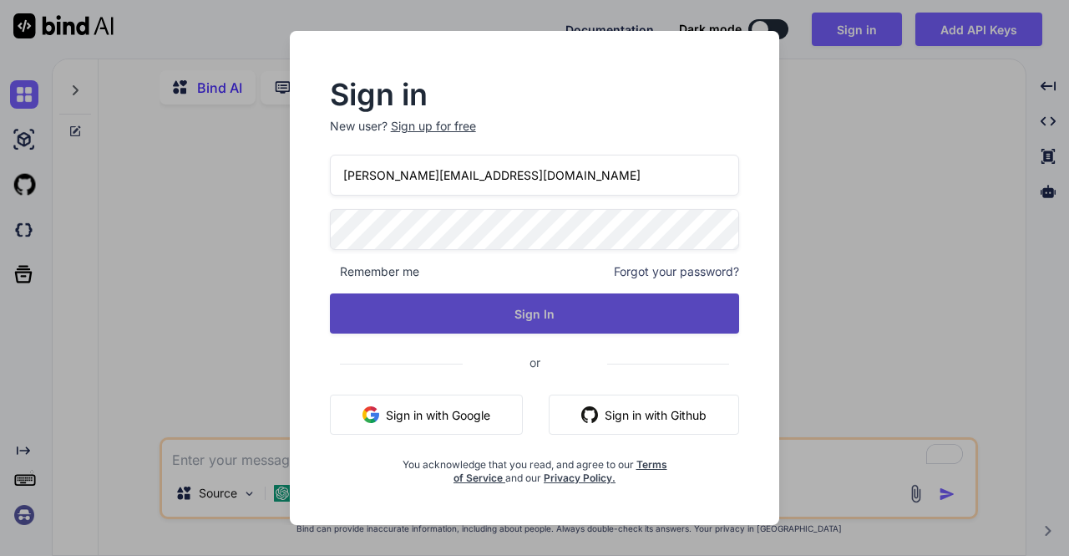
click at [510, 317] on button "Sign In" at bounding box center [535, 313] width 410 height 40
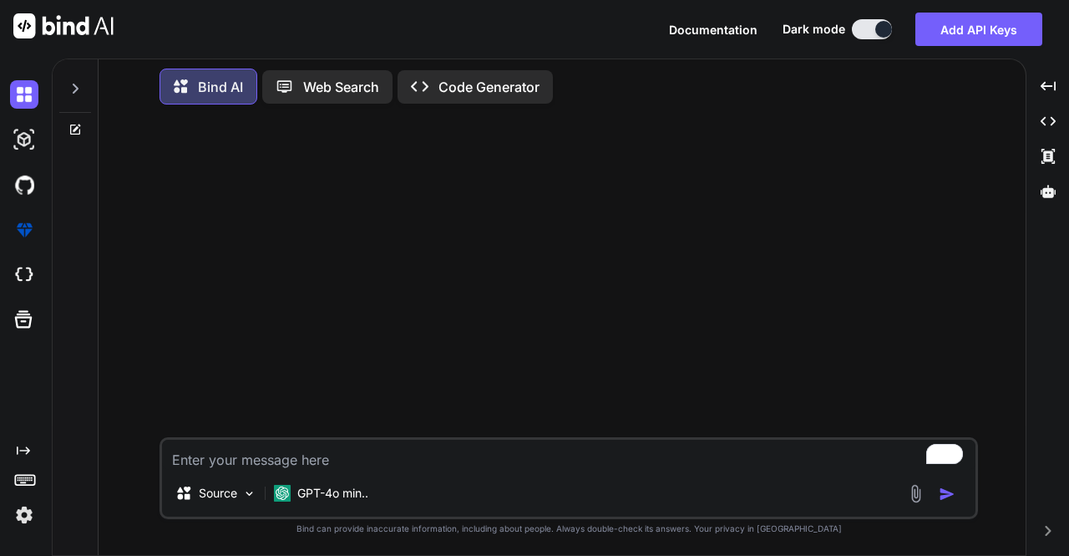
click at [27, 510] on img at bounding box center [24, 514] width 28 height 28
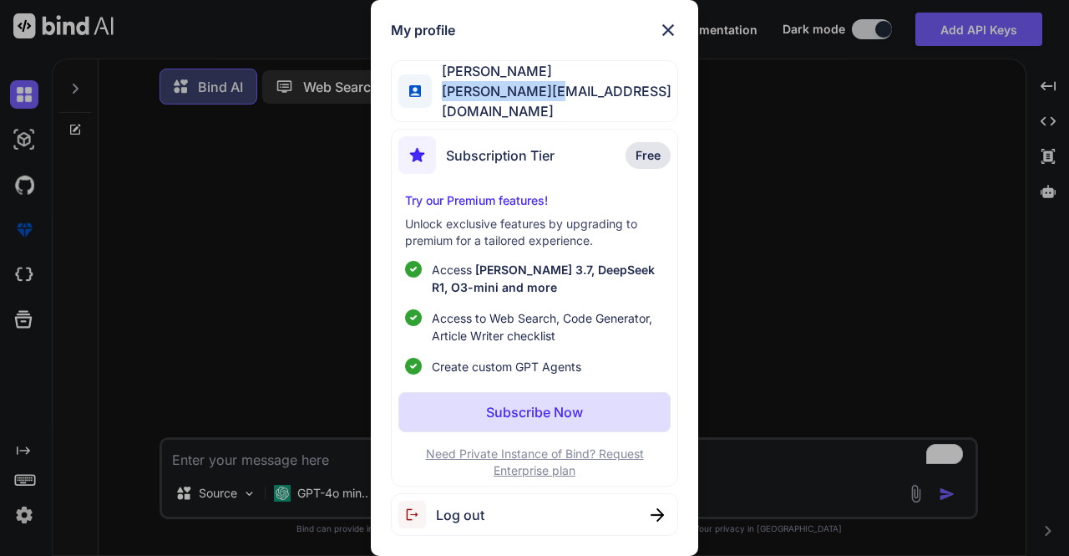
drag, startPoint x: 449, startPoint y: 99, endPoint x: 568, endPoint y: 101, distance: 118.6
click at [568, 101] on span "[PERSON_NAME][EMAIL_ADDRESS][DOMAIN_NAME]" at bounding box center [555, 101] width 246 height 40
click at [585, 158] on div "Subscription Tier Free" at bounding box center [534, 158] width 272 height 44
click at [282, 243] on div "My profile Amogh M amogh@getbind.co Subscription Tier Free Try our Premium feat…" at bounding box center [534, 278] width 1069 height 556
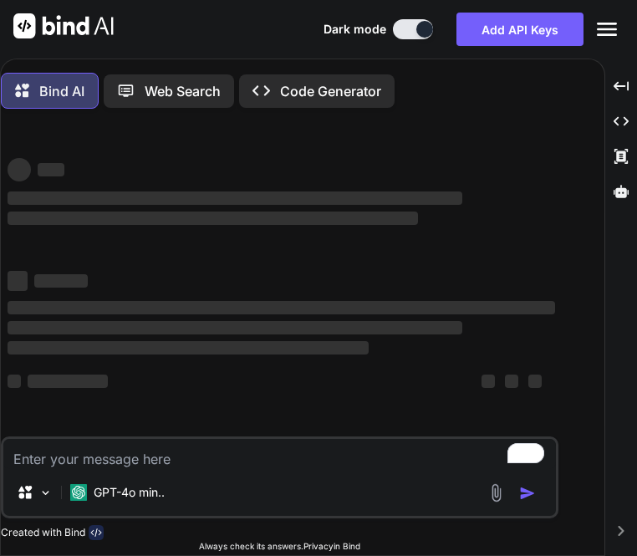
type textarea "x"
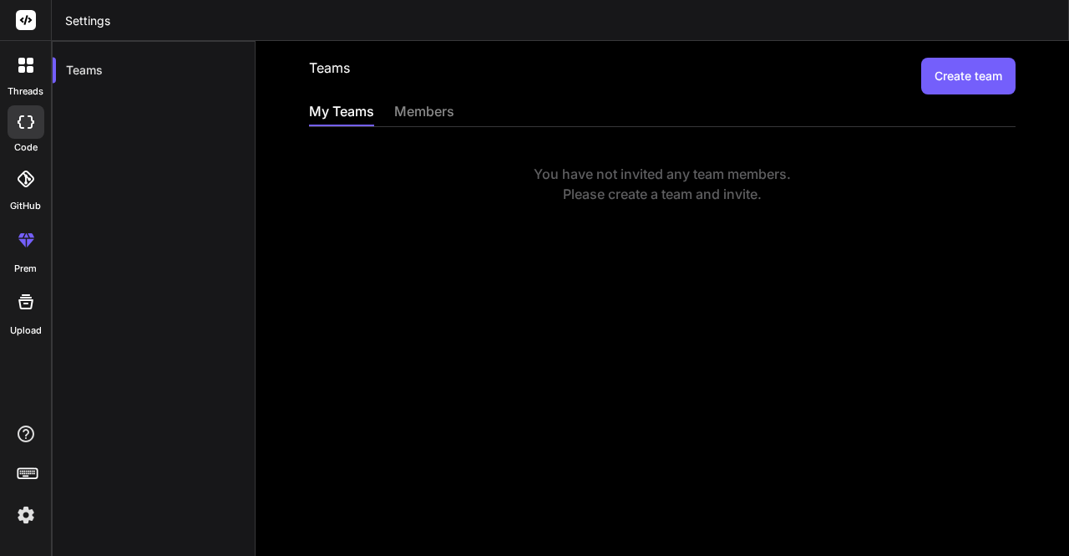
click at [970, 90] on button "Create team" at bounding box center [968, 76] width 94 height 37
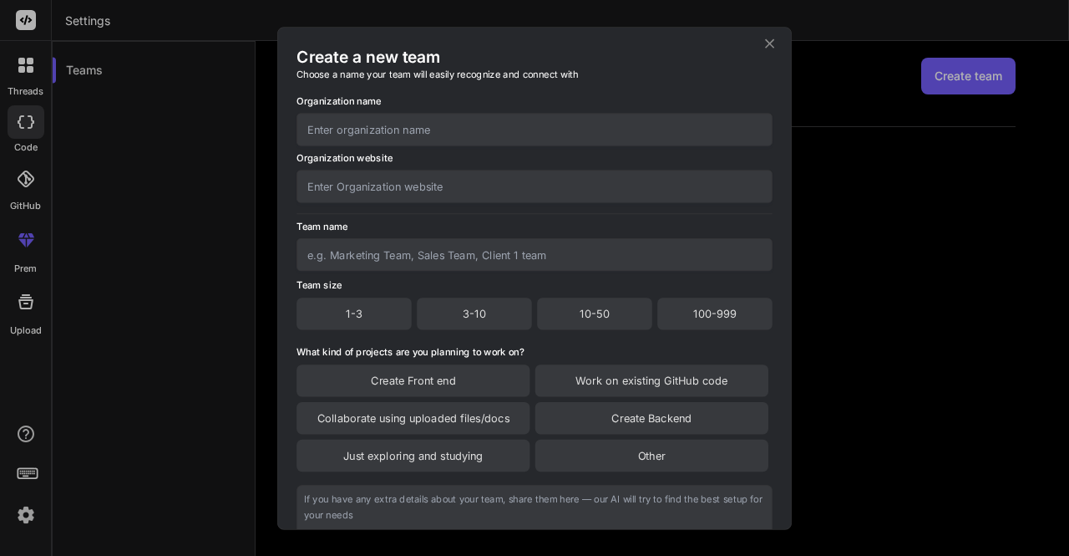
click at [772, 47] on icon at bounding box center [770, 43] width 16 height 16
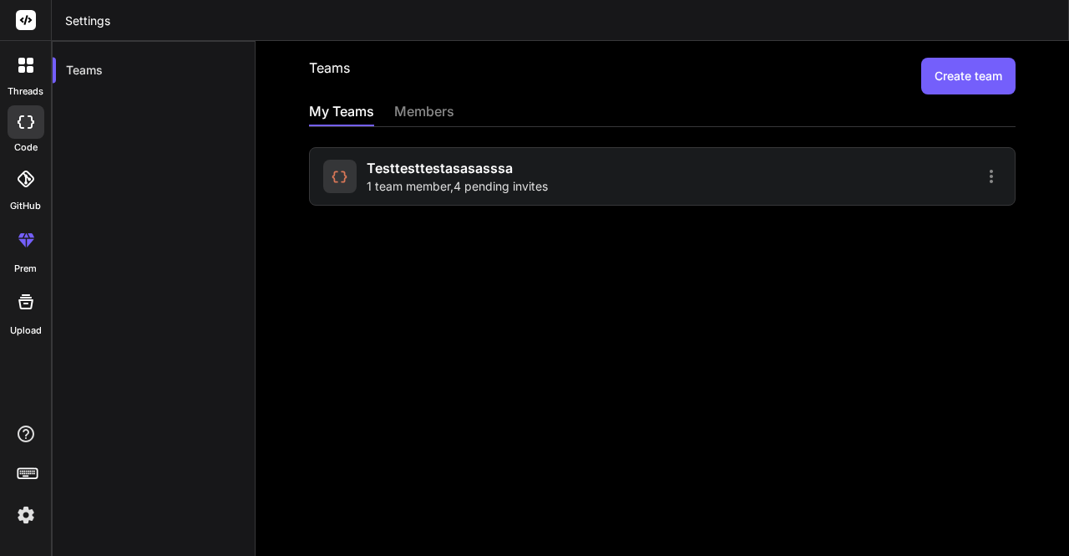
click at [25, 515] on img at bounding box center [26, 514] width 28 height 28
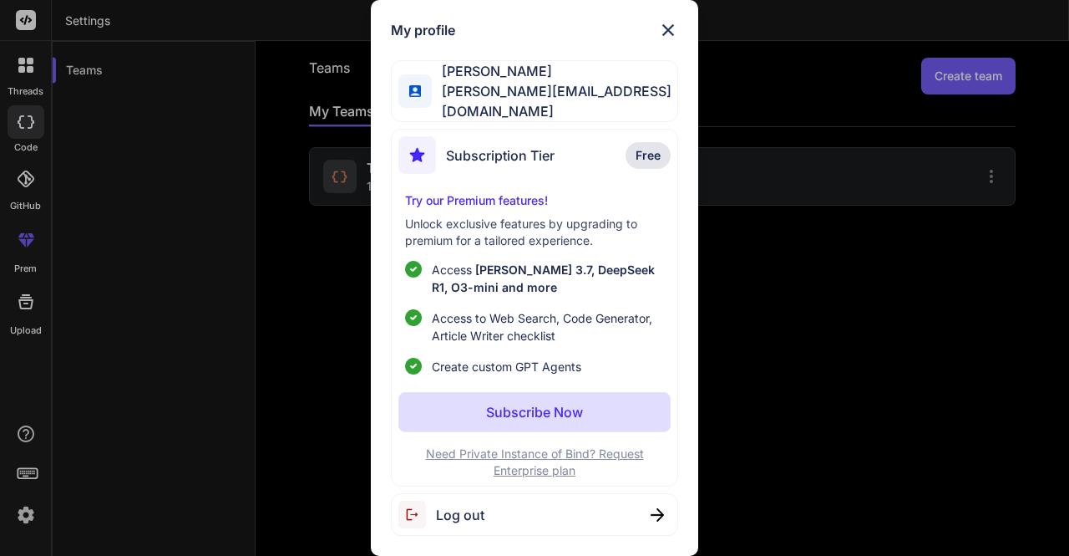
click at [459, 522] on div "Log out" at bounding box center [441, 514] width 86 height 28
click at [306, 322] on div "My profile [PERSON_NAME] M [PERSON_NAME][EMAIL_ADDRESS][DOMAIN_NAME] Subscripti…" at bounding box center [534, 278] width 1069 height 556
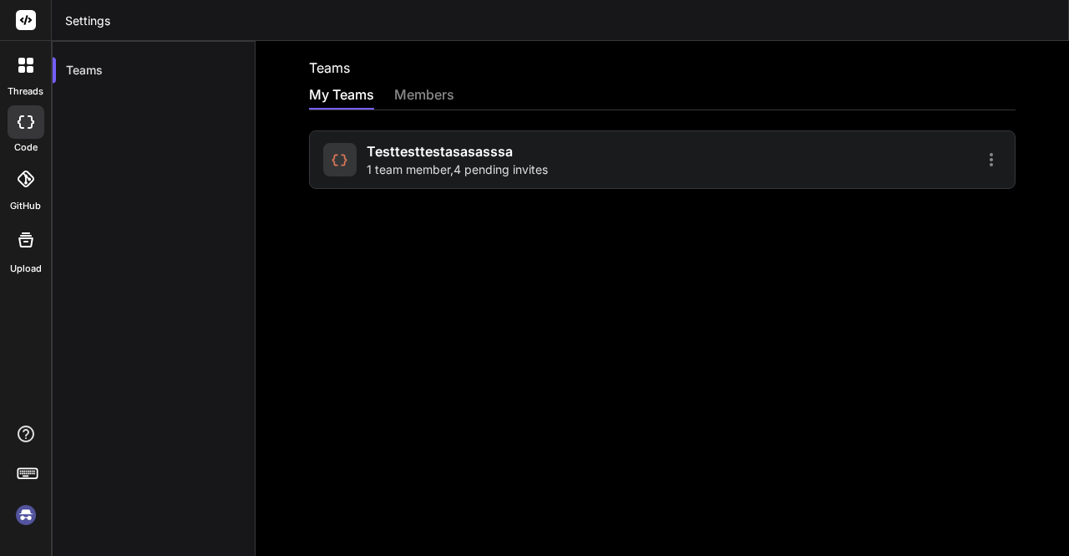
click at [25, 515] on img at bounding box center [26, 514] width 28 height 28
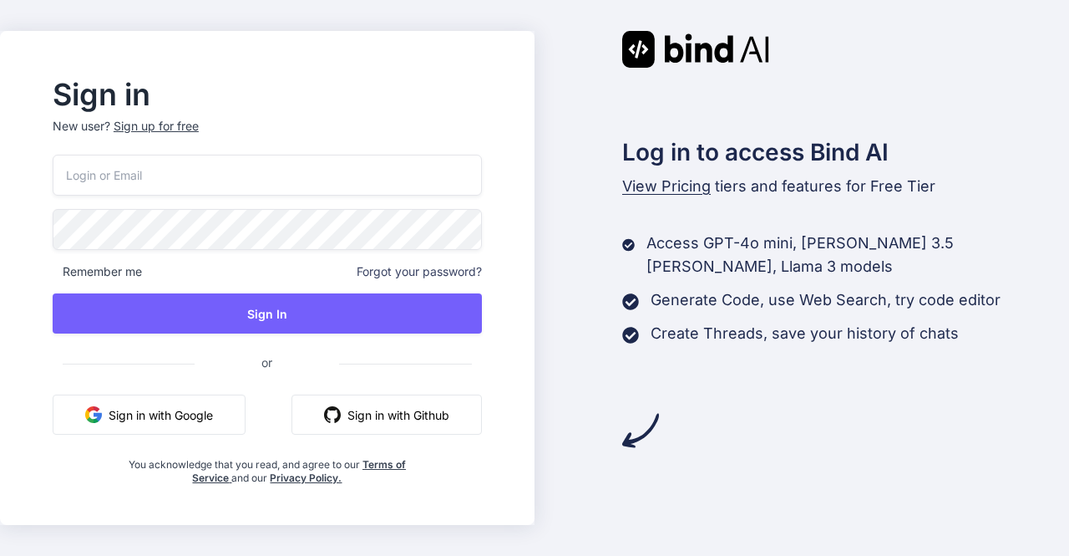
type input "[PERSON_NAME][EMAIL_ADDRESS][DOMAIN_NAME]"
click at [216, 178] on input "[PERSON_NAME][EMAIL_ADDRESS][DOMAIN_NAME]" at bounding box center [267, 175] width 429 height 41
drag, startPoint x: 216, startPoint y: 178, endPoint x: 16, endPoint y: 193, distance: 201.1
click at [16, 193] on div "Sign in New user? Sign up for free [PERSON_NAME][EMAIL_ADDRESS][DOMAIN_NAME] Re…" at bounding box center [534, 278] width 1069 height 556
type input "[EMAIL_ADDRESS][DOMAIN_NAME]"
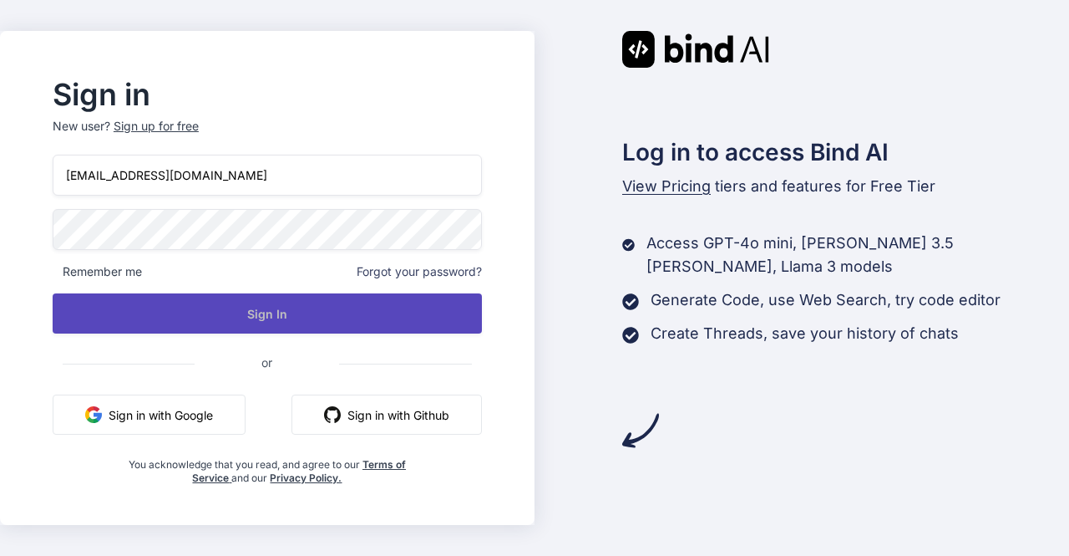
click at [266, 295] on button "Sign In" at bounding box center [267, 313] width 429 height 40
click at [266, 310] on button "Sign In" at bounding box center [267, 313] width 429 height 40
